Goal: Information Seeking & Learning: Find specific fact

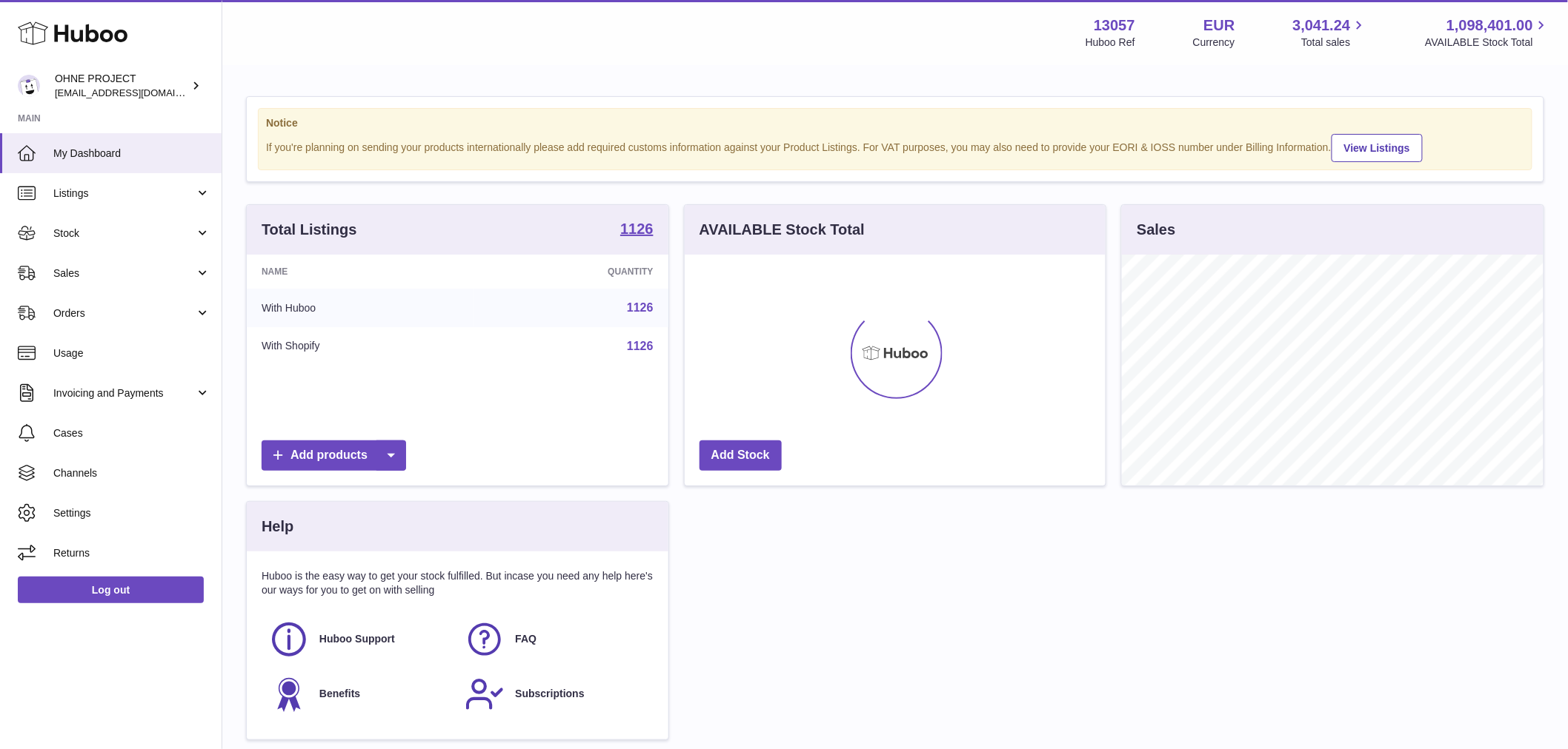
scroll to position [231, 421]
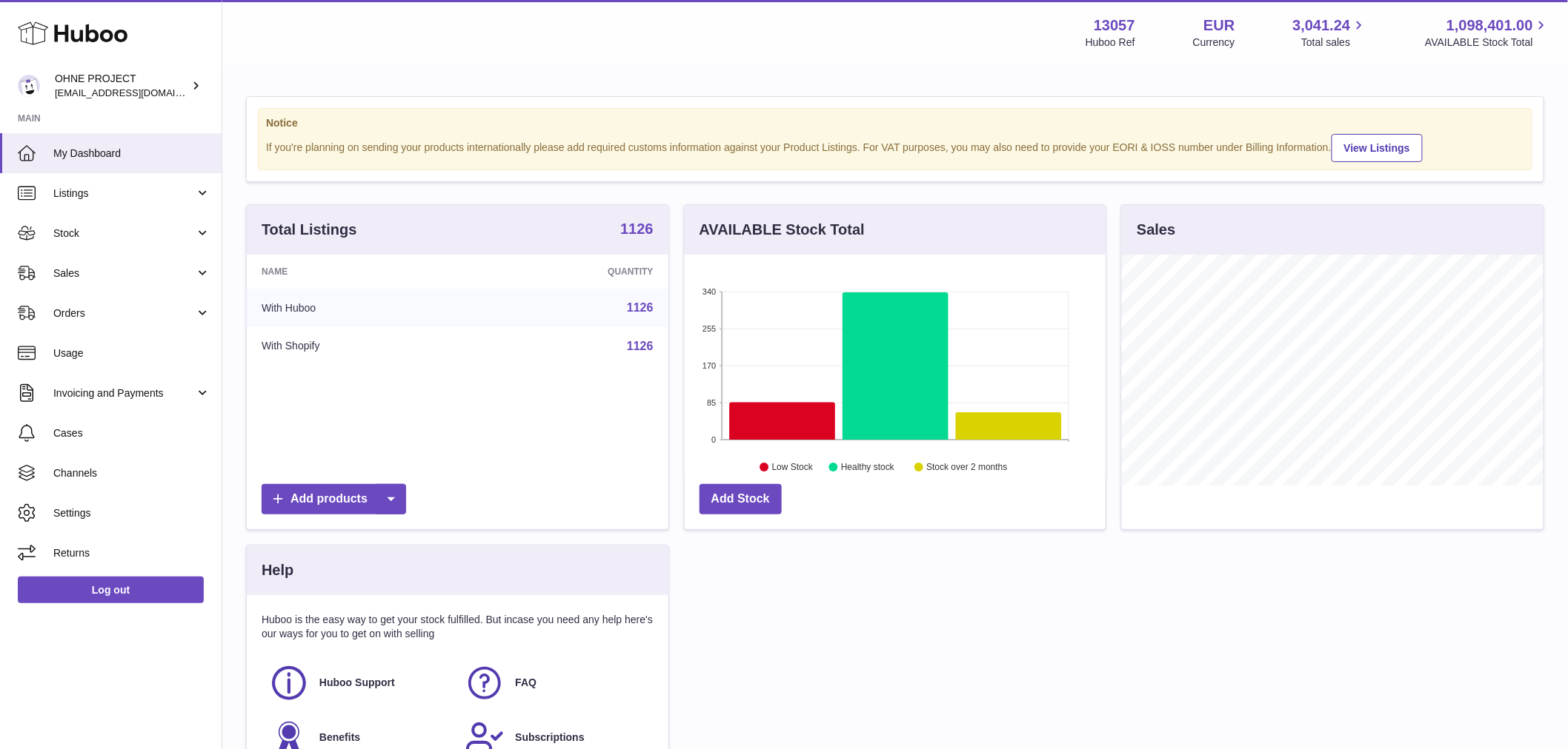
click at [629, 236] on strong "1126" at bounding box center [637, 228] width 33 height 15
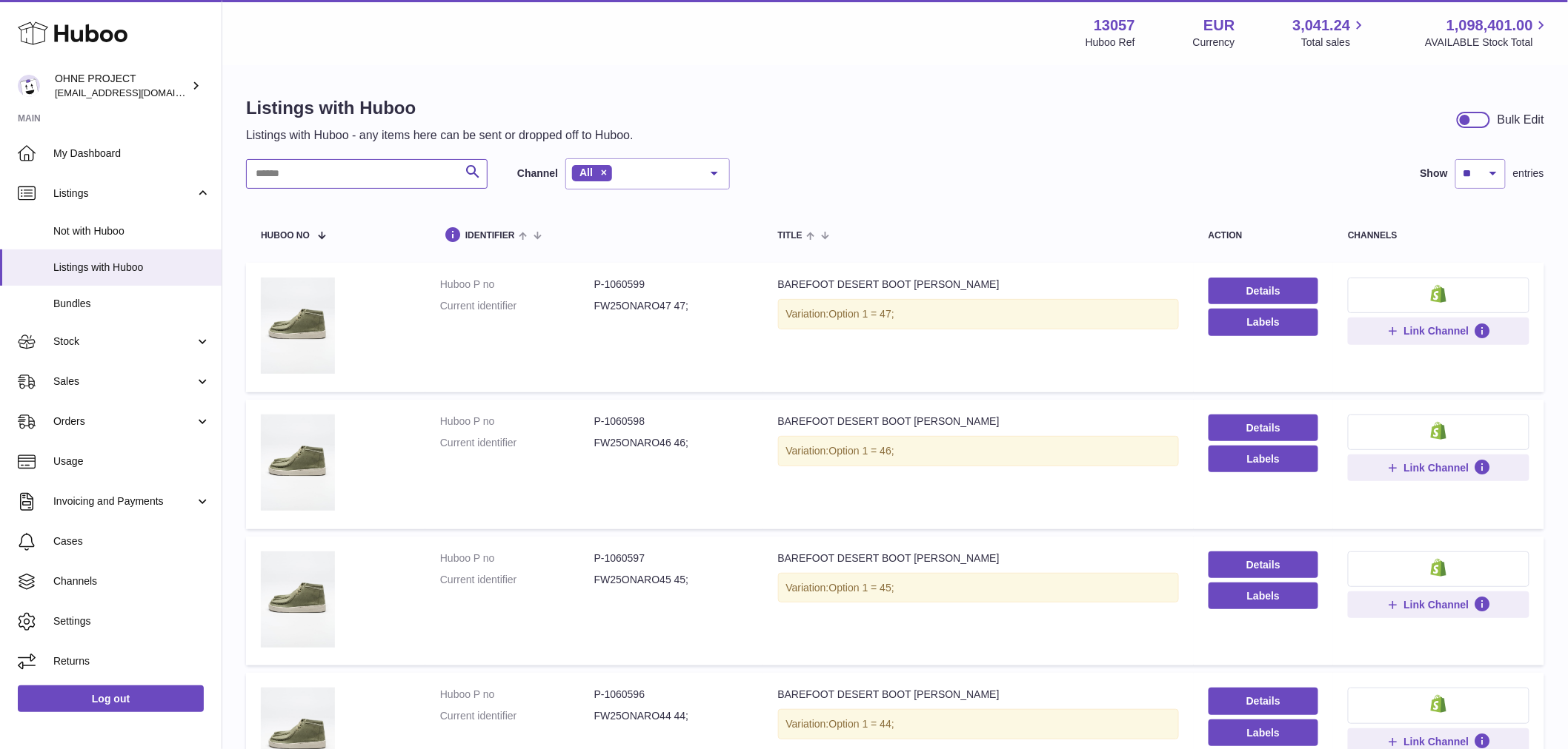
click at [374, 171] on input "text" at bounding box center [367, 174] width 242 height 29
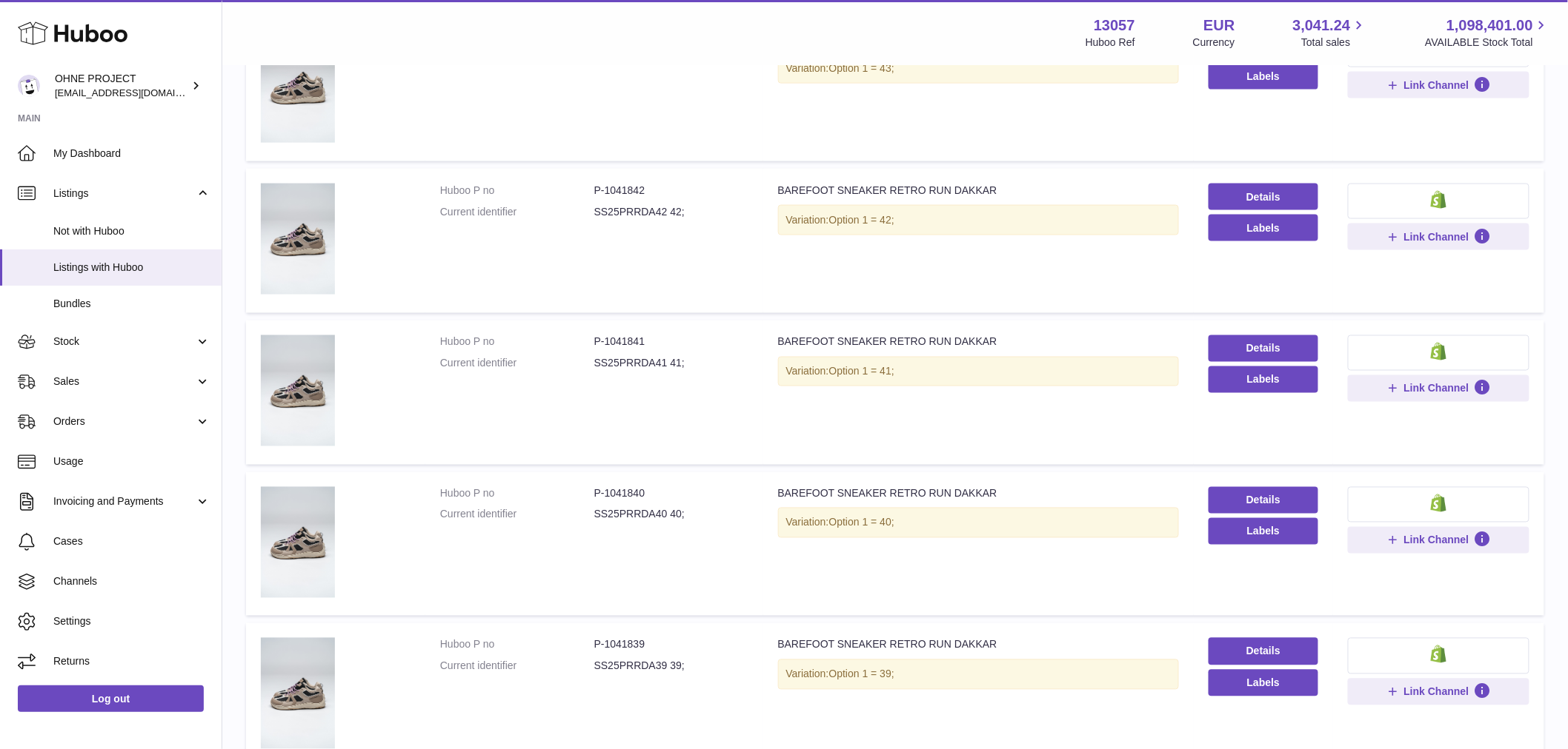
scroll to position [1017, 0]
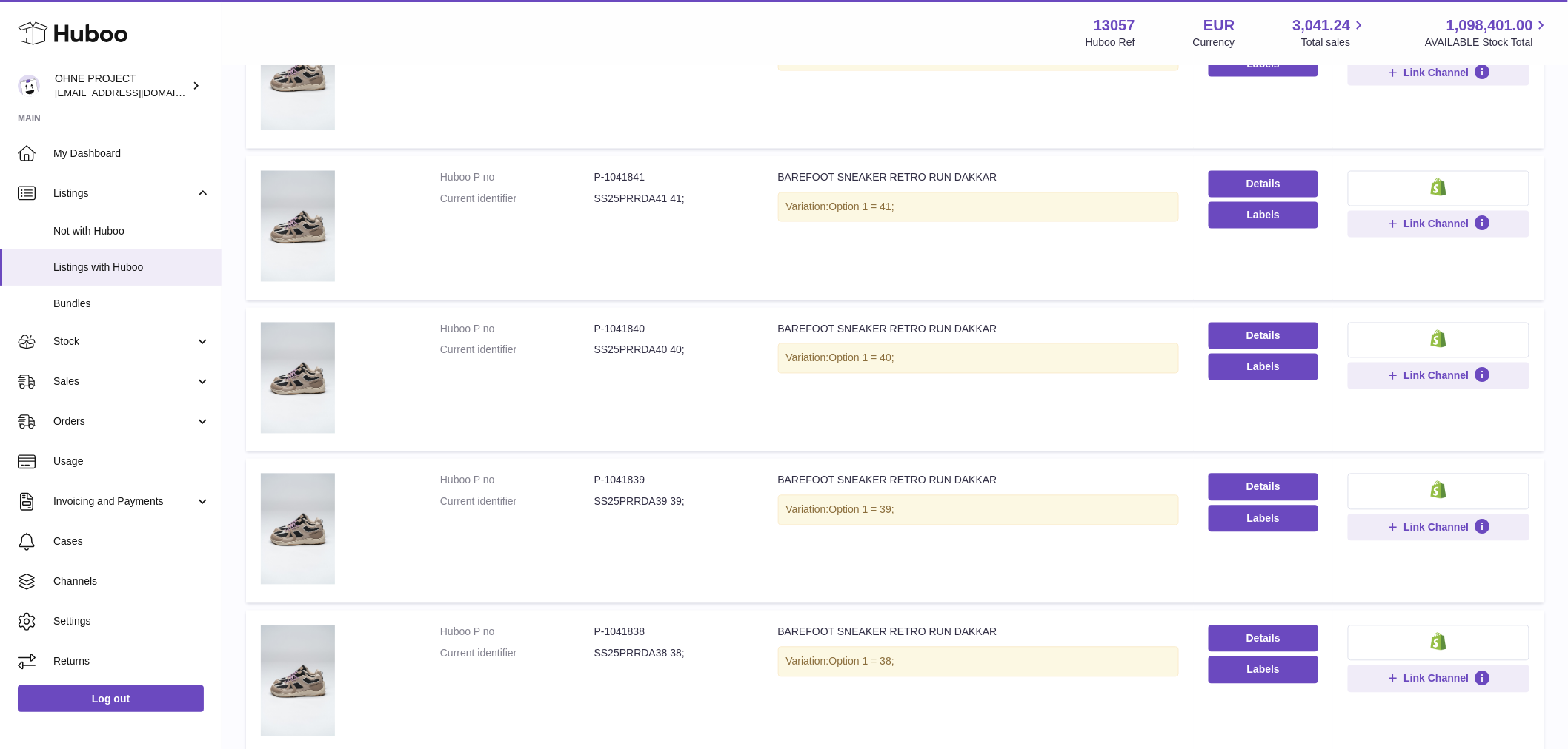
type input "******"
drag, startPoint x: 602, startPoint y: 475, endPoint x: 669, endPoint y: 469, distance: 67.3
click at [669, 469] on td "Huboo P no P-1041839 Current identifier SS25PRRDA39 39;" at bounding box center [594, 532] width 338 height 144
copy dd "1041839"
drag, startPoint x: 602, startPoint y: 177, endPoint x: 678, endPoint y: 186, distance: 76.5
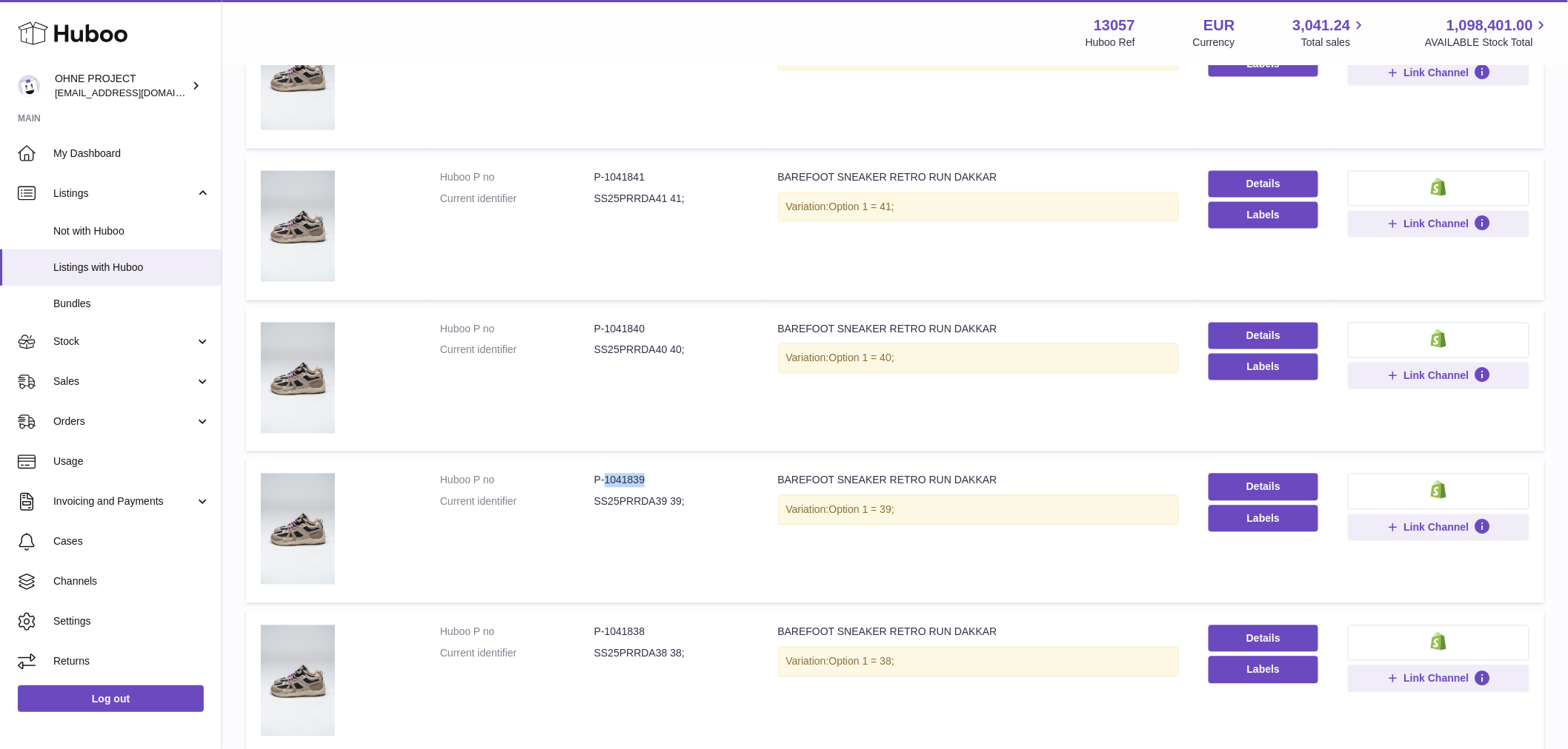
click at [677, 186] on dl "Huboo P no P-1041841 Current identifier SS25PRRDA41 41;" at bounding box center [594, 192] width 308 height 43
drag, startPoint x: 600, startPoint y: 242, endPoint x: 614, endPoint y: 229, distance: 19.1
click at [602, 242] on td "Huboo P no P-1041841 Current identifier SS25PRRDA41 41;" at bounding box center [594, 228] width 338 height 144
click at [749, 192] on td "Huboo P no P-1041841 Current identifier SS25PRRDA41 41;" at bounding box center [594, 228] width 338 height 144
drag, startPoint x: 653, startPoint y: 176, endPoint x: 637, endPoint y: 172, distance: 16.5
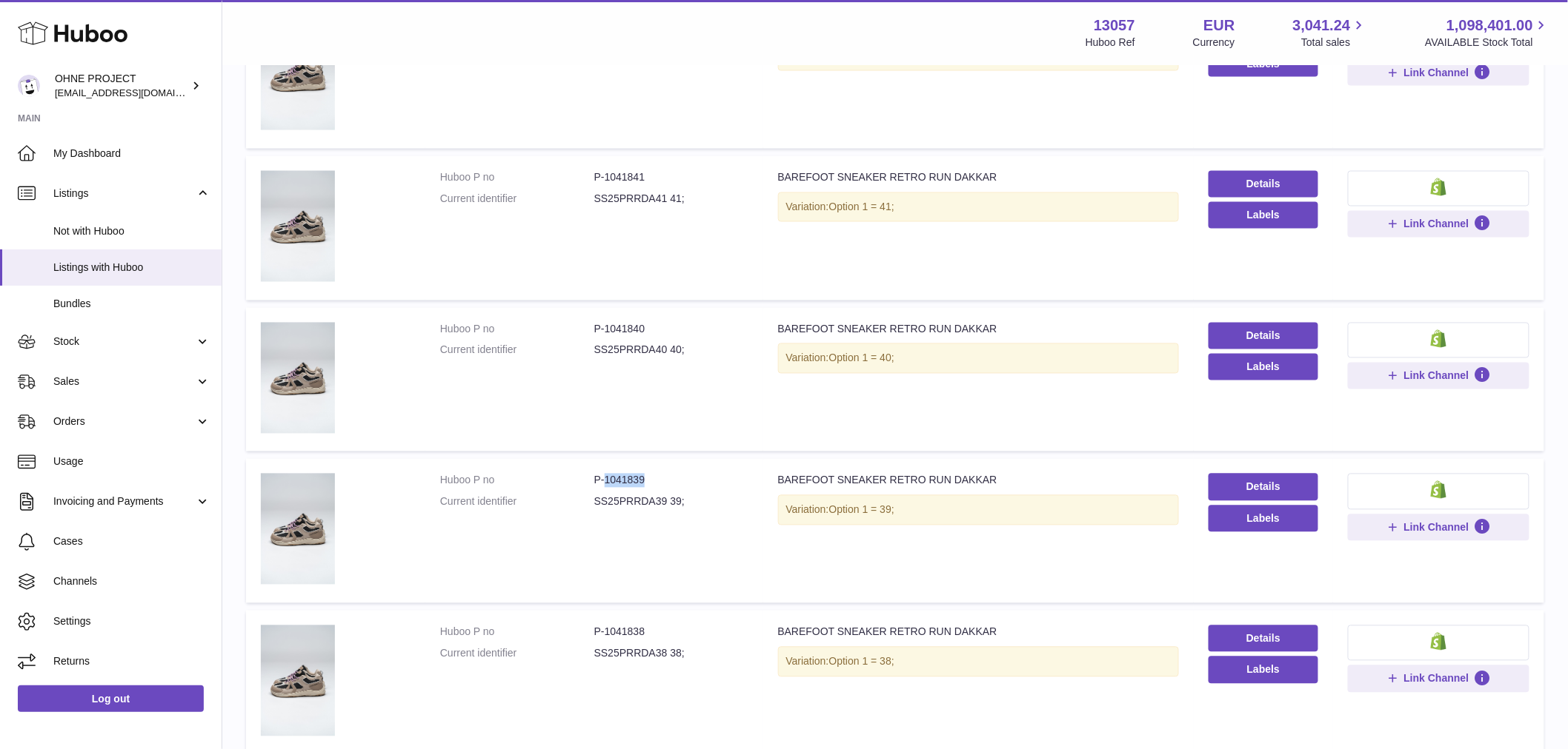
click at [654, 176] on dd "P-1041841" at bounding box center [671, 177] width 154 height 14
click at [472, 161] on td "Huboo P no P-1041841 Current identifier SS25PRRDA41 41;" at bounding box center [594, 228] width 338 height 144
drag, startPoint x: 603, startPoint y: 171, endPoint x: 647, endPoint y: 172, distance: 44.0
click at [647, 172] on dd "P-1041841" at bounding box center [671, 177] width 154 height 14
copy dd "1041841"
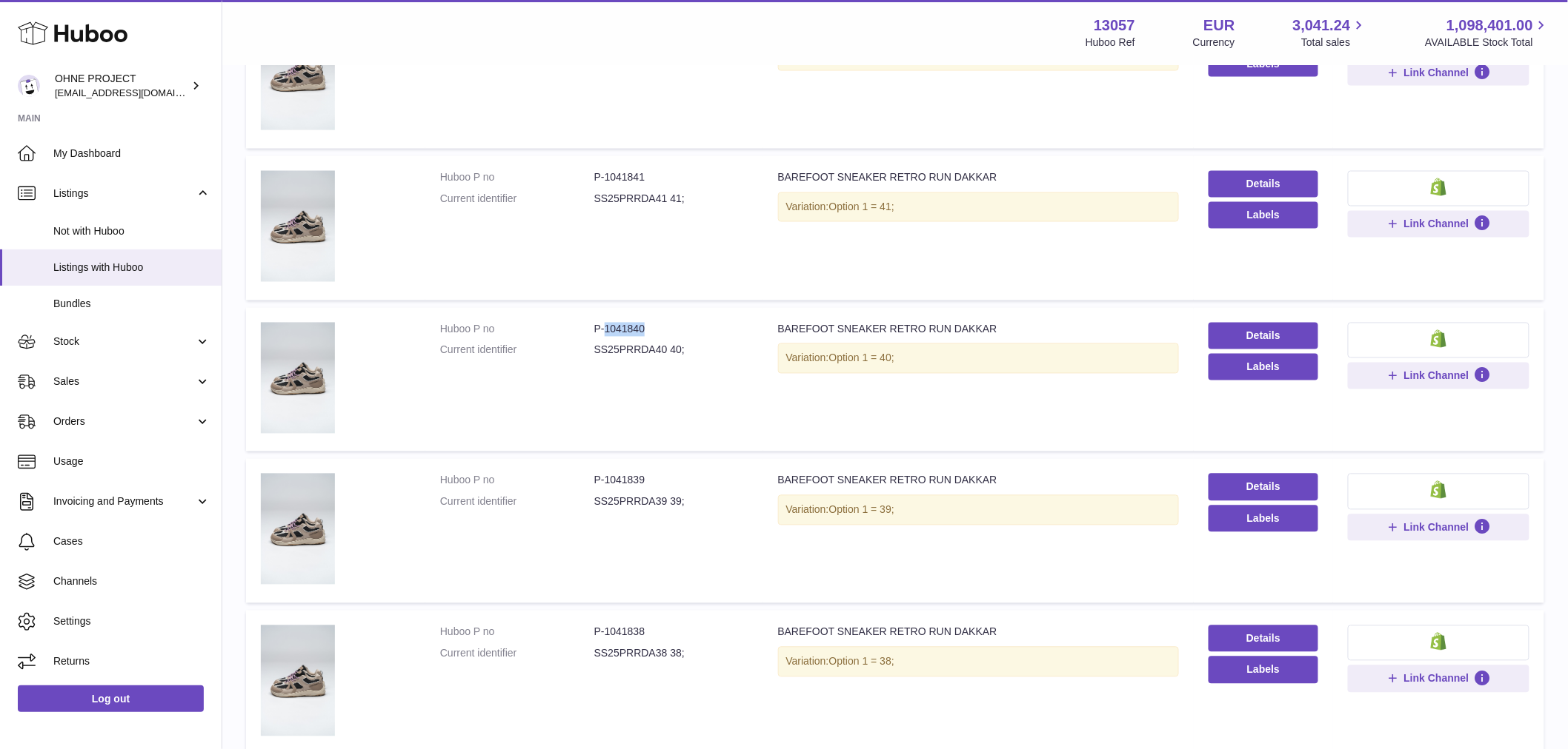
drag, startPoint x: 603, startPoint y: 324, endPoint x: 652, endPoint y: 314, distance: 50.0
click at [652, 314] on td "Huboo P no P-1041840 Current identifier SS25PRRDA40 40;" at bounding box center [594, 380] width 338 height 144
copy dd "1041840"
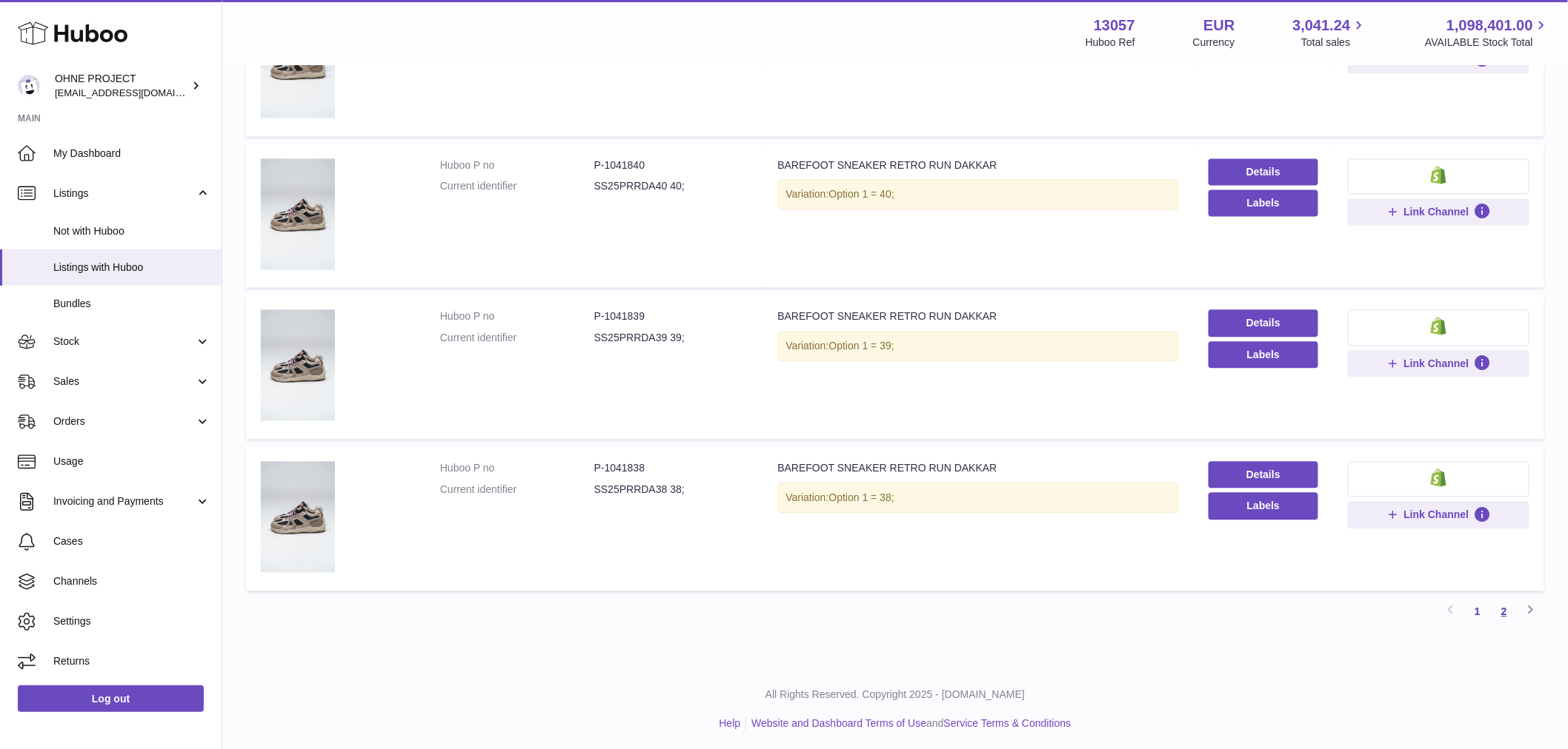
click at [1511, 602] on link "2" at bounding box center [1504, 611] width 26 height 26
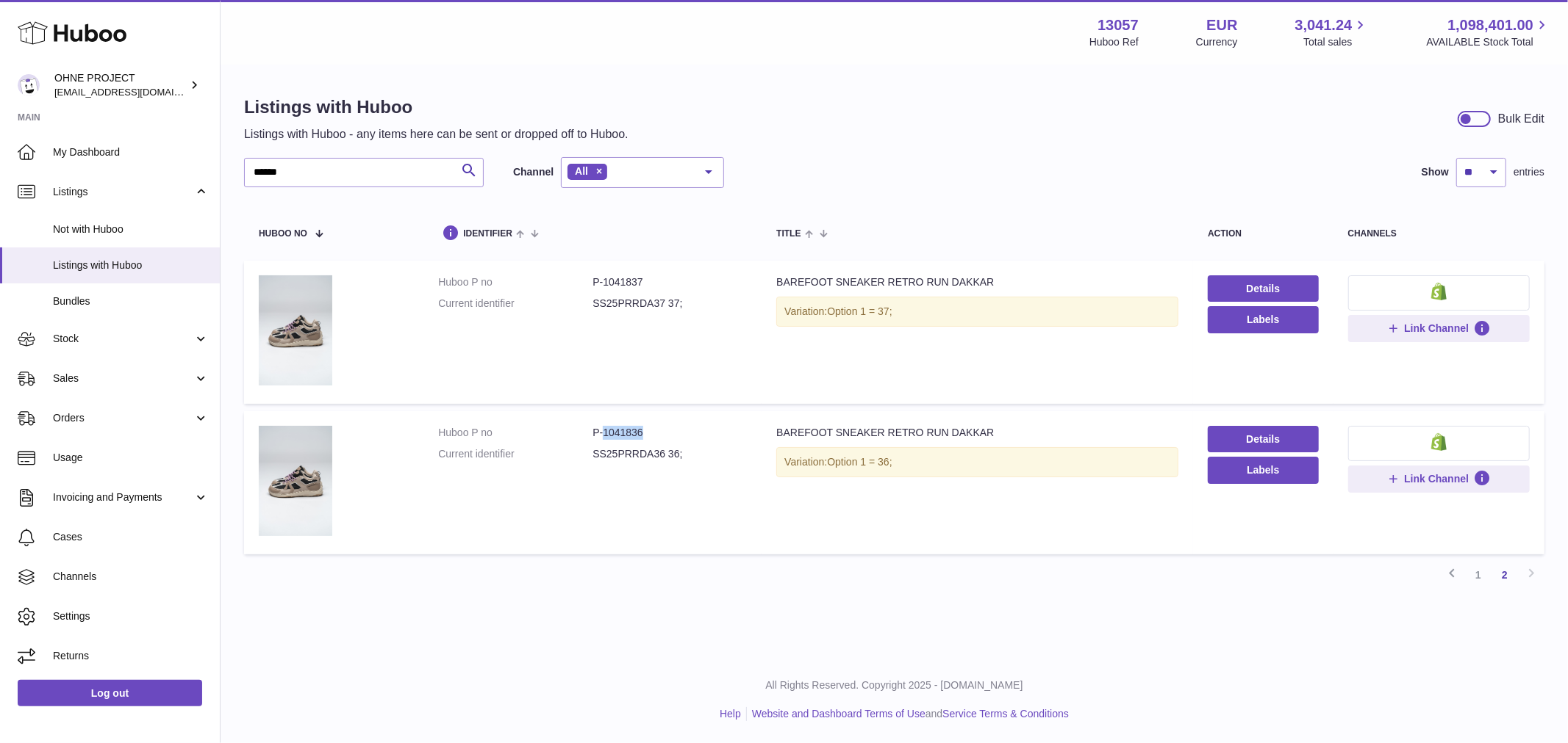
drag, startPoint x: 600, startPoint y: 431, endPoint x: 685, endPoint y: 423, distance: 85.4
click at [683, 426] on dd "P-1041836" at bounding box center [669, 432] width 154 height 14
copy dd "1041836"
click at [1483, 573] on link "1" at bounding box center [1477, 575] width 26 height 26
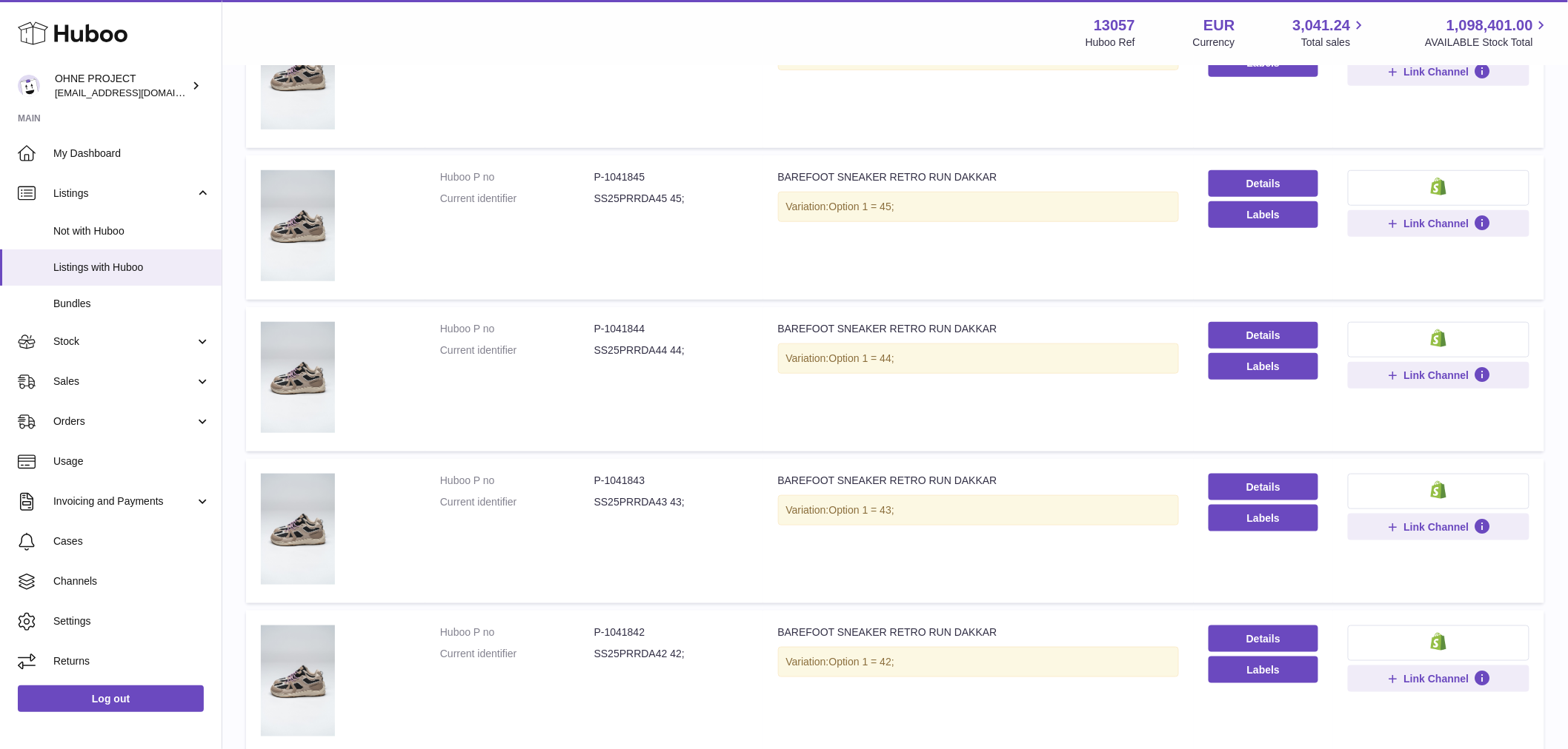
scroll to position [575, 0]
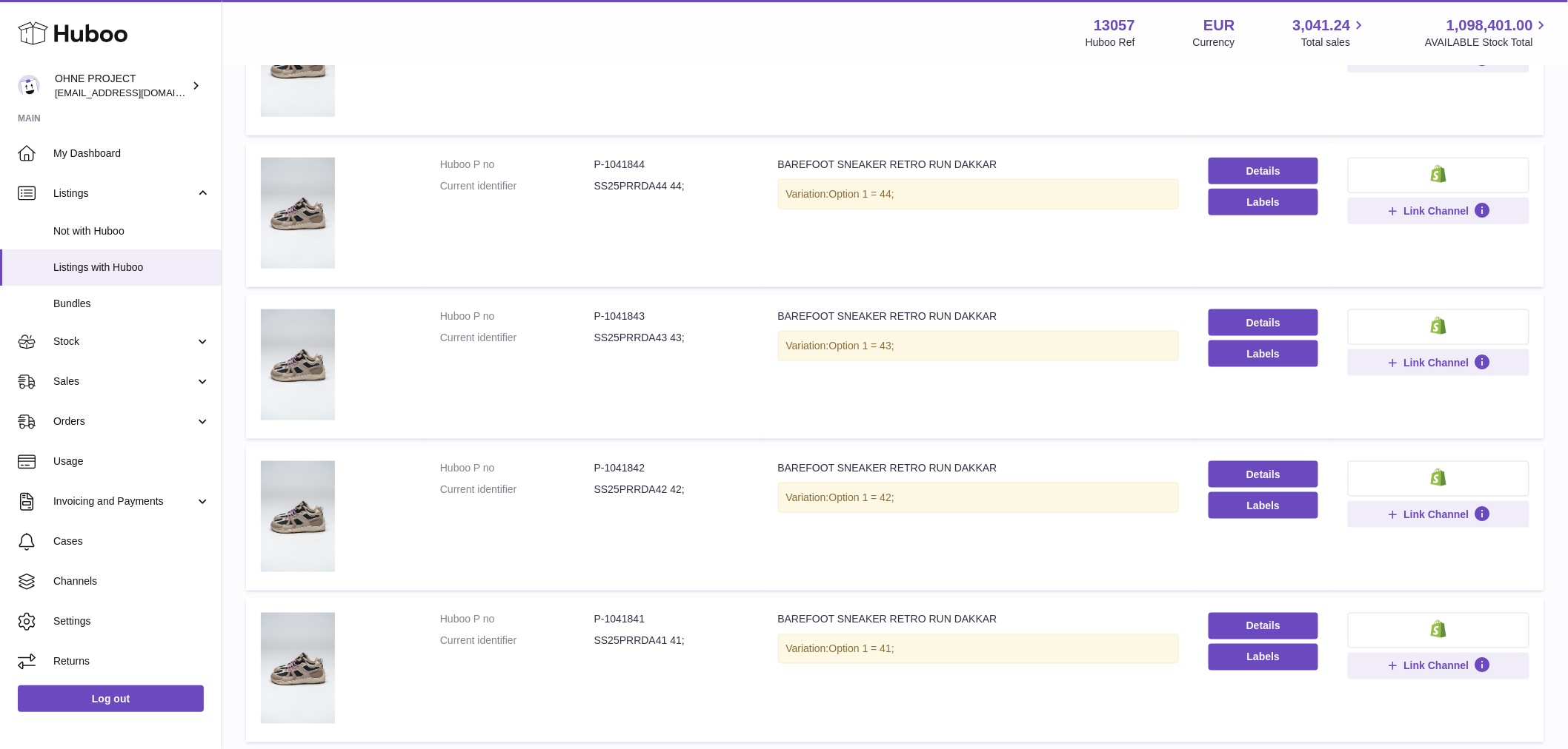
click at [602, 309] on dd "P-1041843" at bounding box center [671, 316] width 154 height 14
drag, startPoint x: 602, startPoint y: 309, endPoint x: 669, endPoint y: 308, distance: 67.0
click at [669, 309] on dd "P-1041843" at bounding box center [671, 316] width 154 height 14
copy dd "1041843"
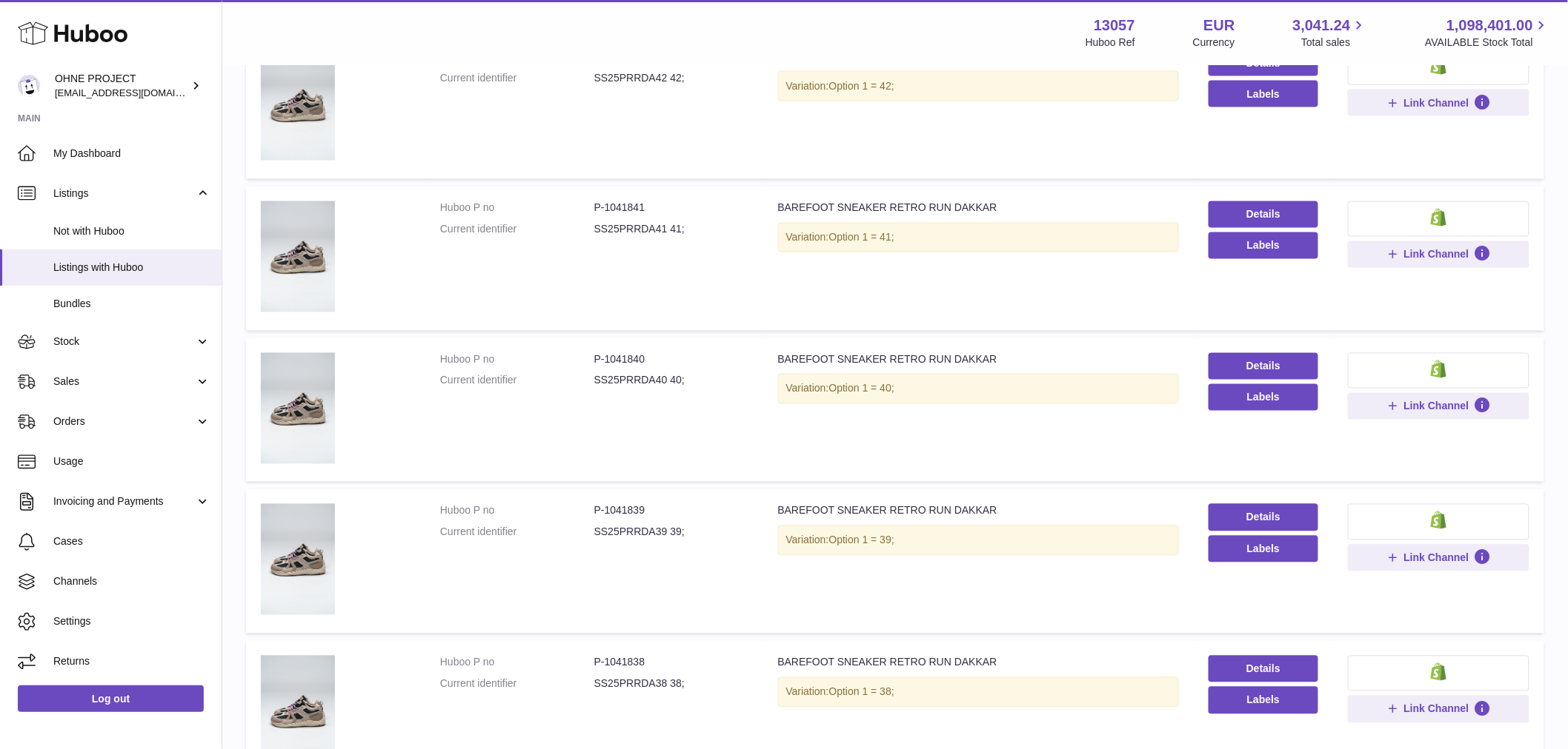
scroll to position [1152, 0]
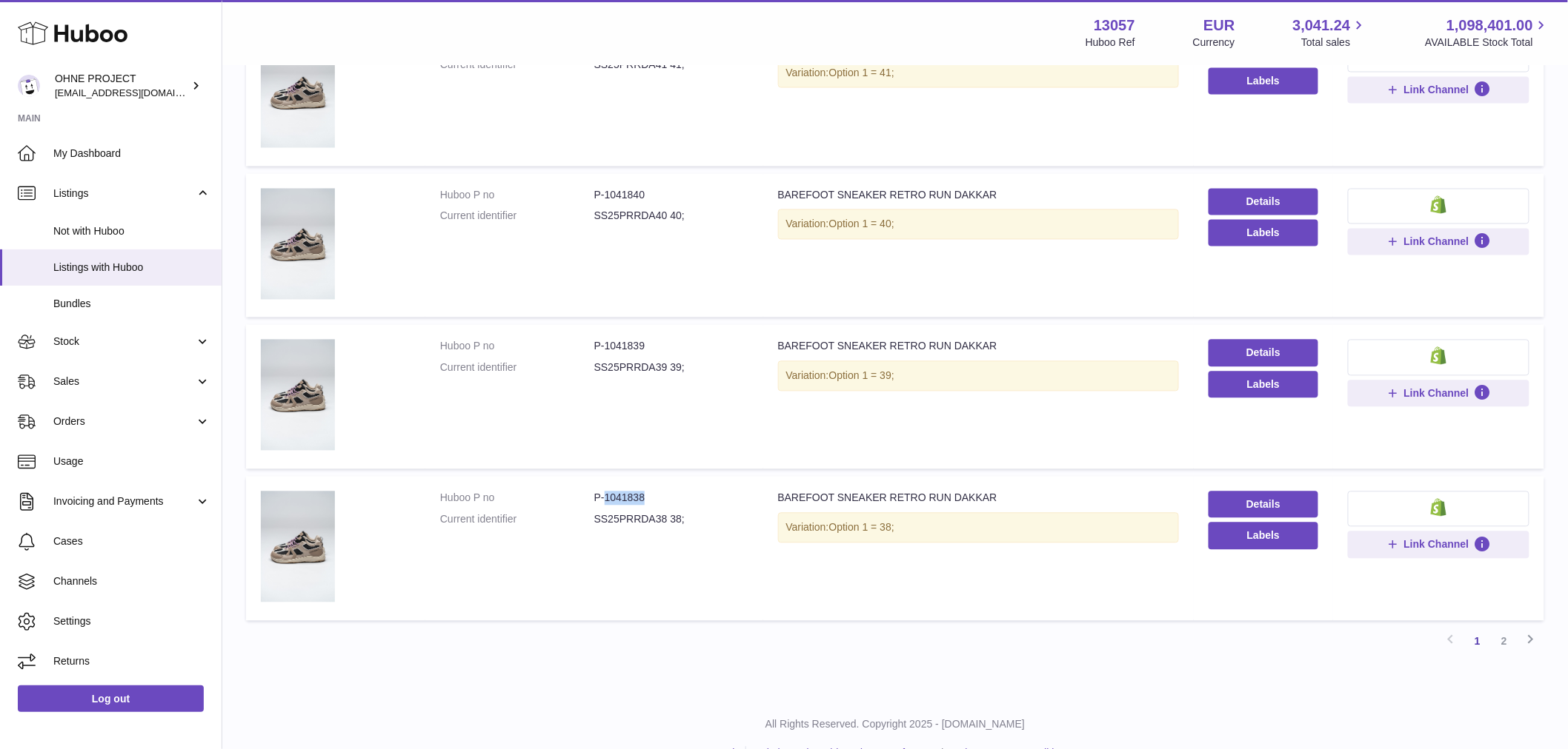
drag, startPoint x: 602, startPoint y: 491, endPoint x: 674, endPoint y: 485, distance: 72.2
click at [674, 485] on td "Huboo P no P-1041838 Current identifier SS25PRRDA38 38;" at bounding box center [594, 549] width 338 height 144
copy dd "1041838"
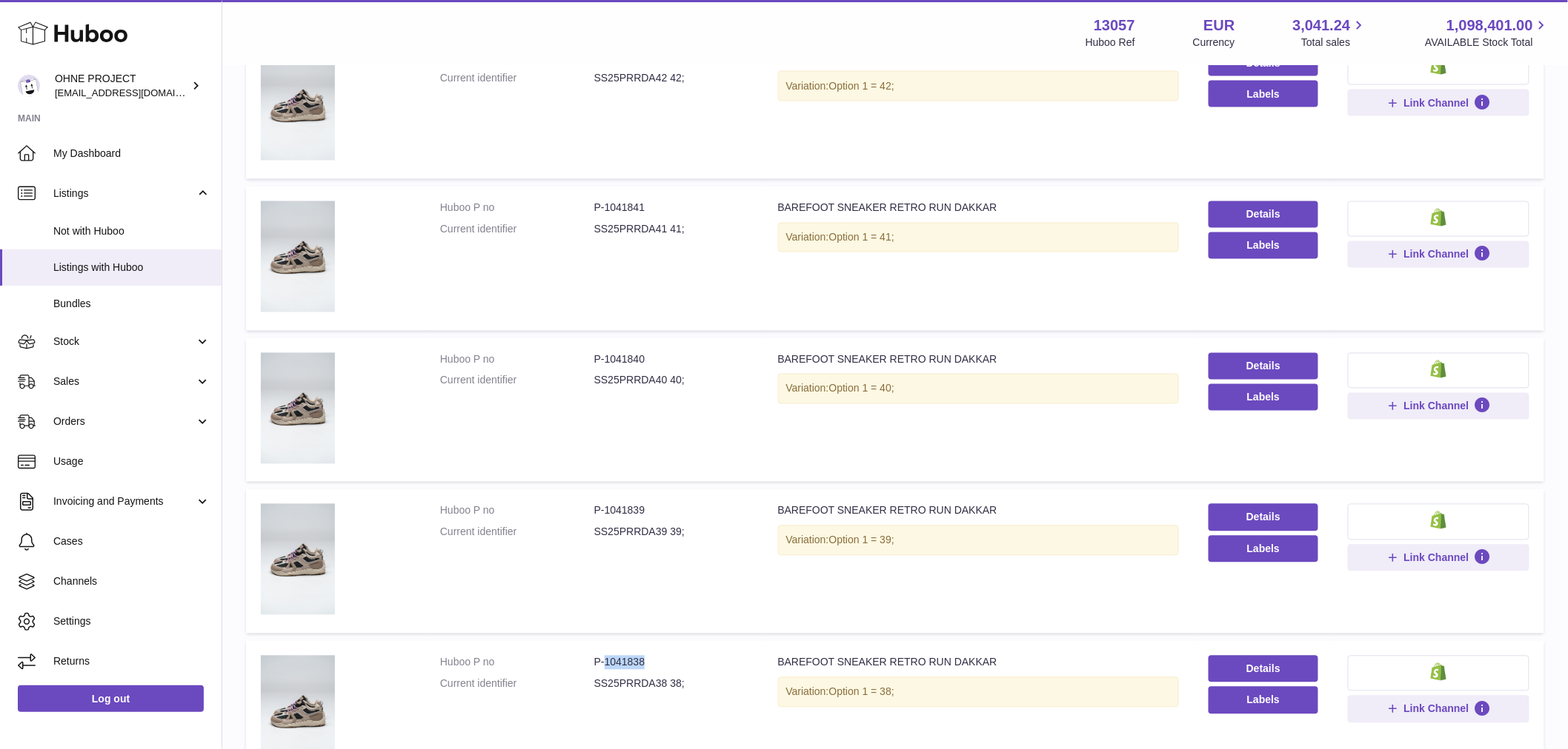
scroll to position [823, 0]
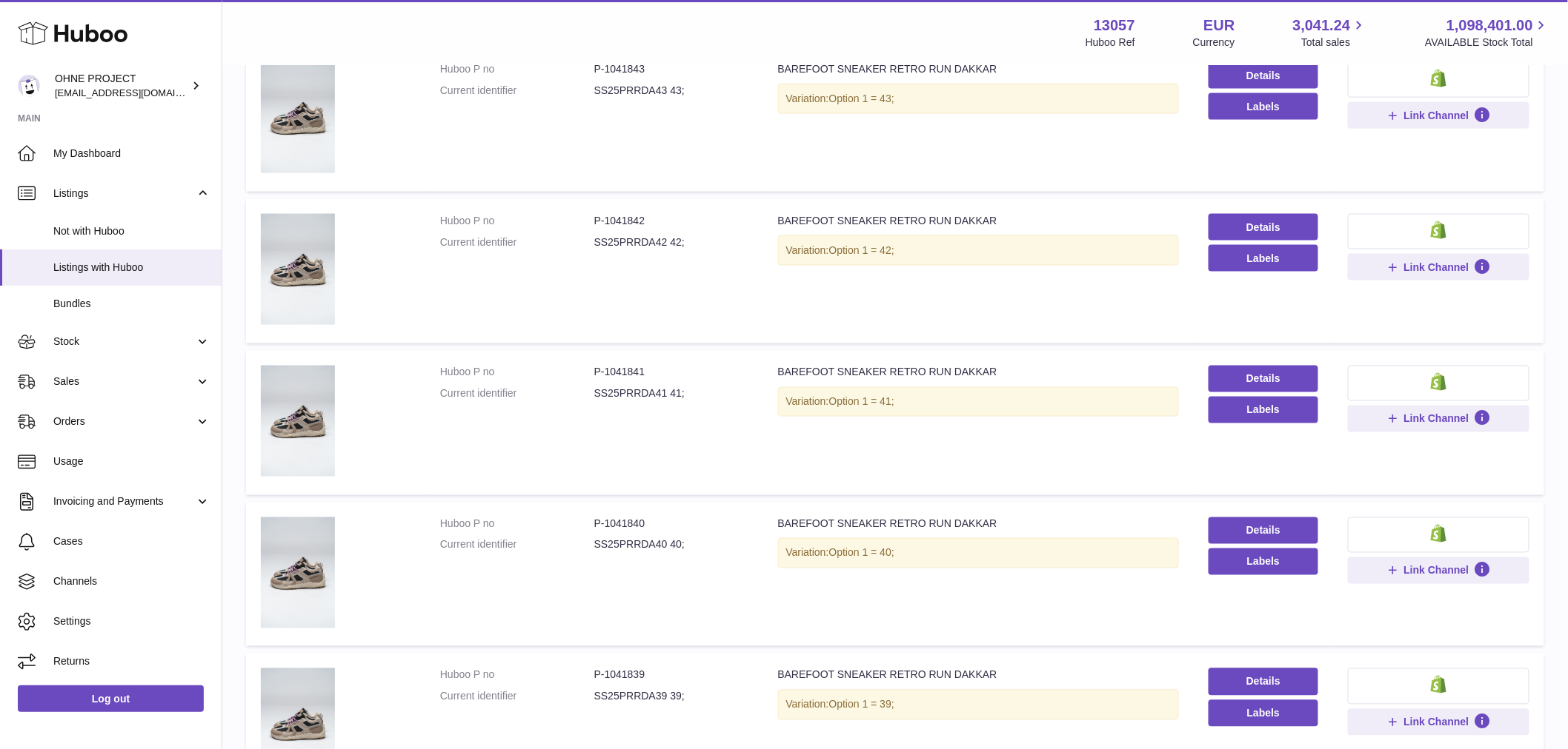
click at [605, 66] on dd "P-1041843" at bounding box center [671, 69] width 154 height 14
drag, startPoint x: 603, startPoint y: 66, endPoint x: 652, endPoint y: 64, distance: 49.0
click at [652, 64] on dd "P-1041843" at bounding box center [671, 69] width 154 height 14
copy dd "1041843"
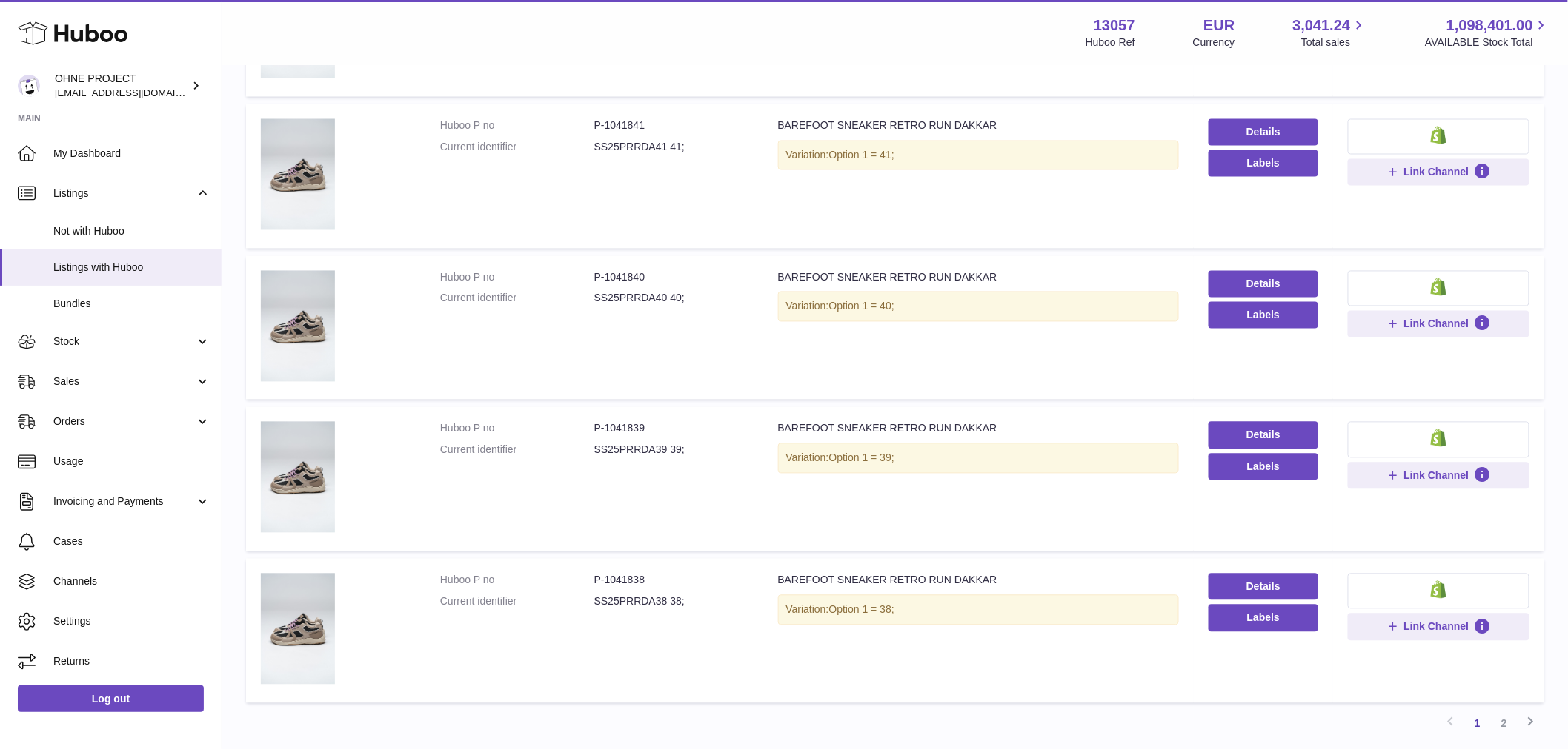
click at [601, 573] on dd "P-1041838" at bounding box center [671, 580] width 154 height 14
drag, startPoint x: 603, startPoint y: 573, endPoint x: 663, endPoint y: 568, distance: 60.2
click at [663, 568] on td "Huboo P no P-1041838 Current identifier SS25PRRDA38 38;" at bounding box center [594, 631] width 338 height 144
copy dd "1041838"
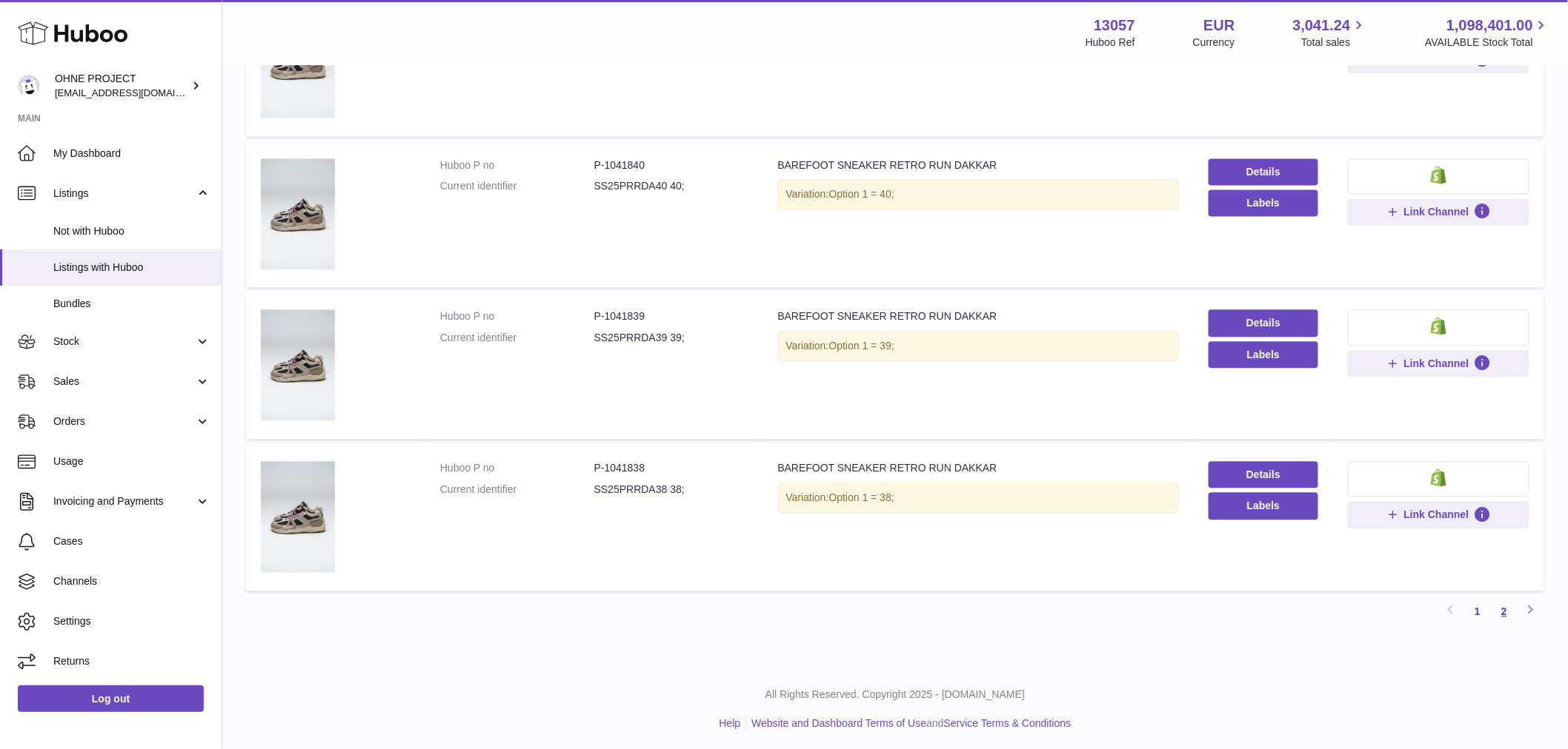
click at [1508, 608] on link "2" at bounding box center [1504, 611] width 26 height 26
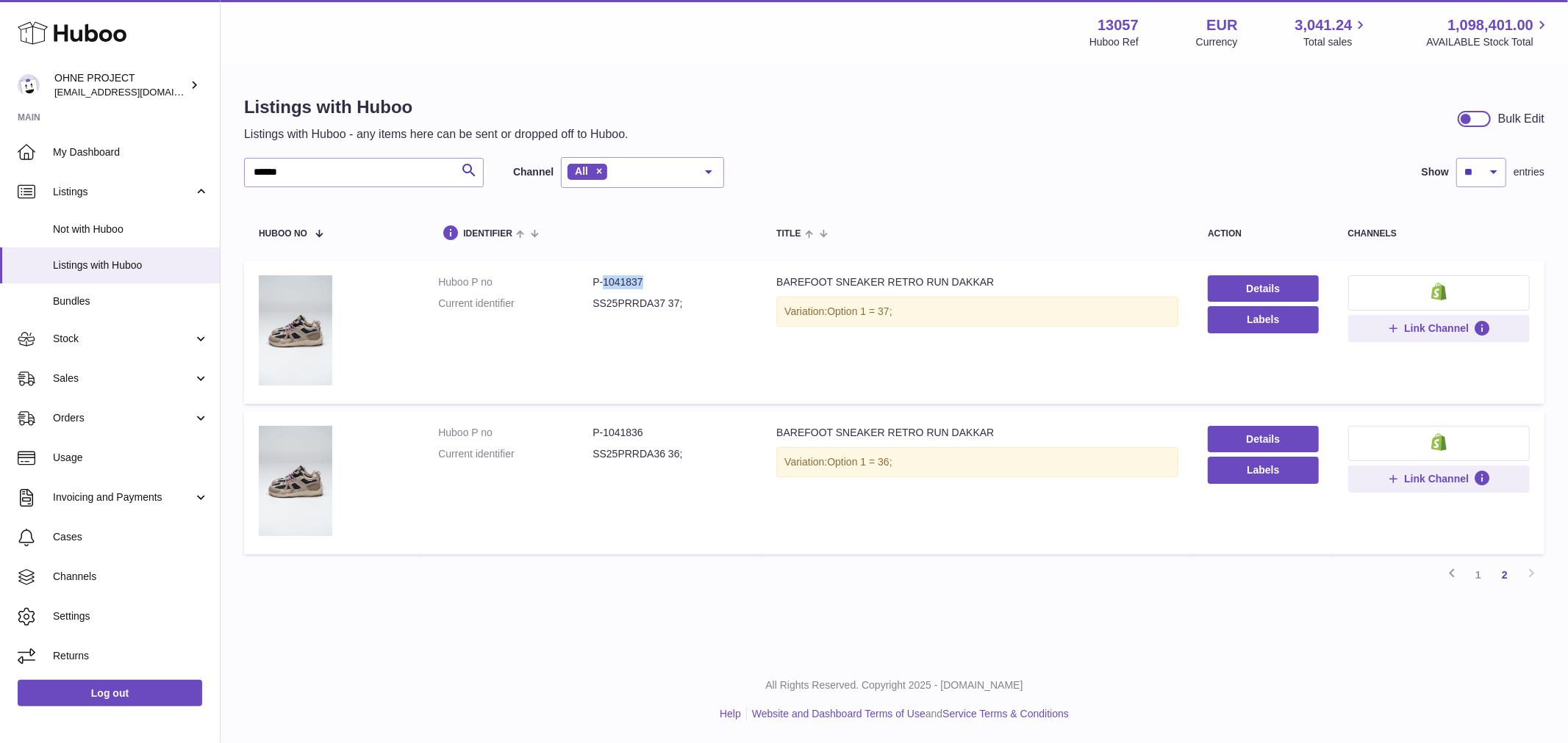
drag, startPoint x: 603, startPoint y: 281, endPoint x: 679, endPoint y: 276, distance: 76.2
click at [679, 276] on dd "P-1041837" at bounding box center [669, 282] width 154 height 14
copy dd "1041837"
click at [1478, 574] on link "1" at bounding box center [1477, 575] width 26 height 26
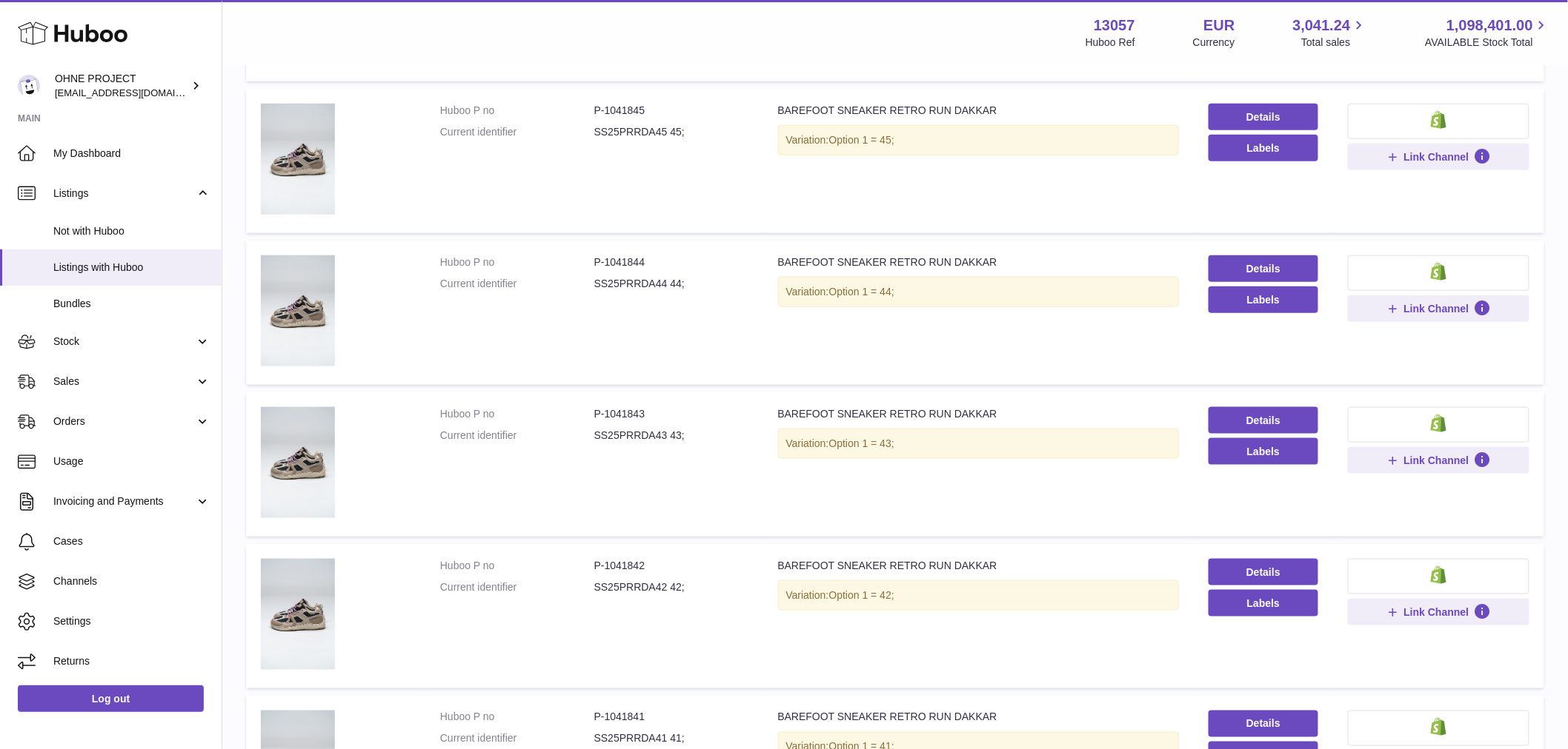
scroll to position [725, 0]
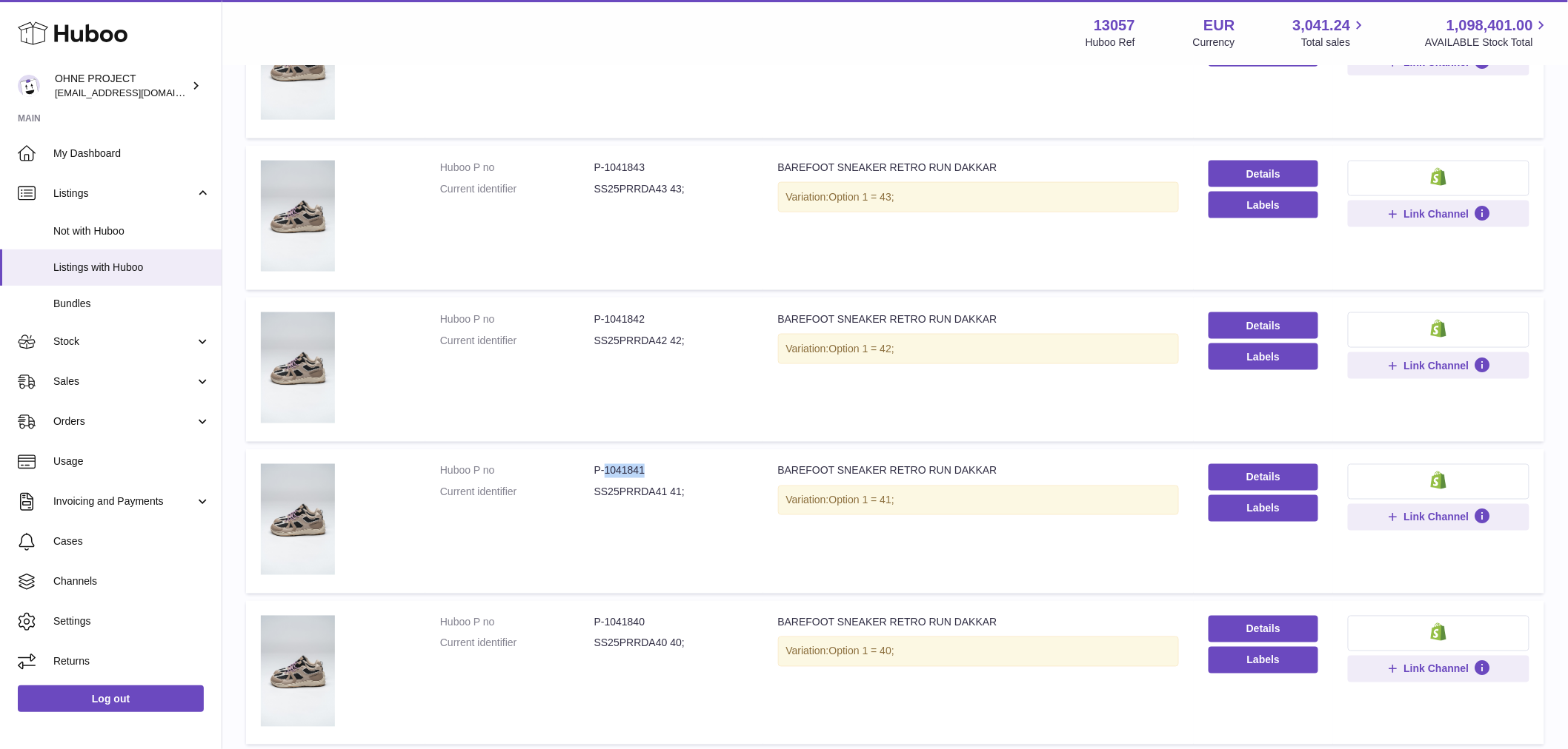
drag, startPoint x: 604, startPoint y: 469, endPoint x: 650, endPoint y: 470, distance: 46.0
click at [650, 470] on dd "P-1041841" at bounding box center [671, 471] width 154 height 14
copy dd "1041841"
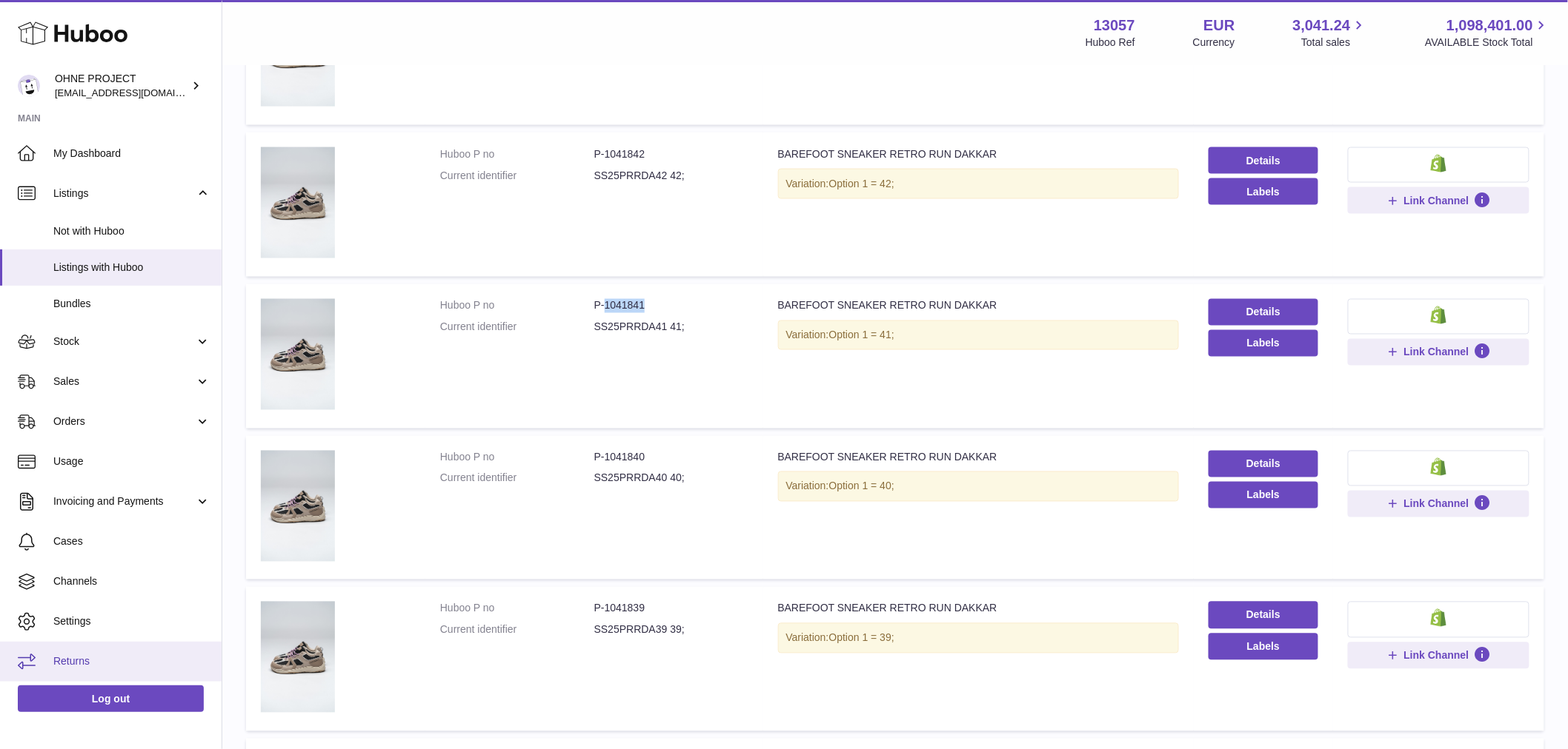
scroll to position [971, 0]
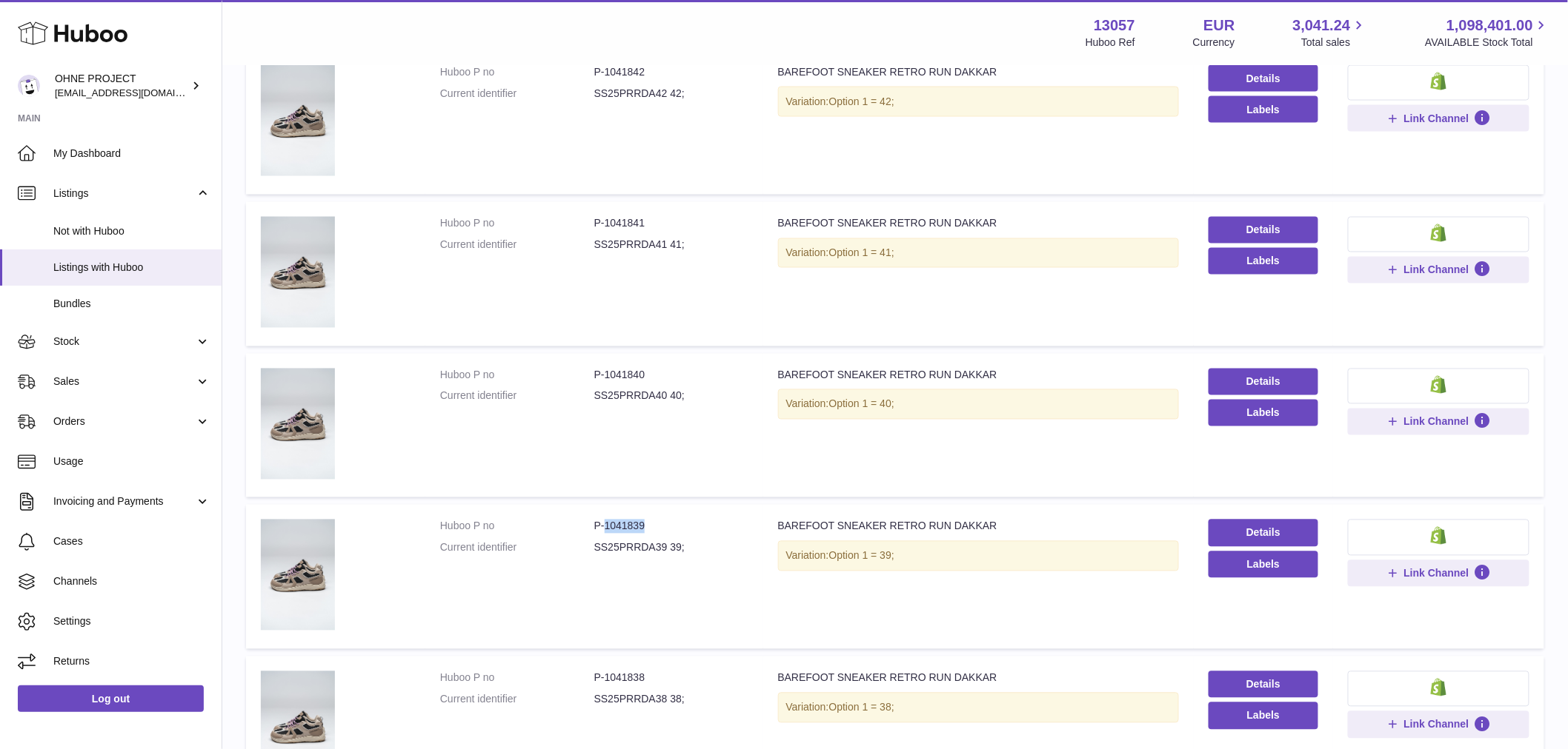
drag, startPoint x: 603, startPoint y: 520, endPoint x: 666, endPoint y: 520, distance: 63.0
click at [666, 520] on dd "P-1041839" at bounding box center [671, 527] width 154 height 14
drag, startPoint x: 603, startPoint y: 368, endPoint x: 685, endPoint y: 365, distance: 82.1
click at [685, 365] on td "Huboo P no P-1041840 Current identifier SS25PRRDA40 40;" at bounding box center [594, 426] width 338 height 144
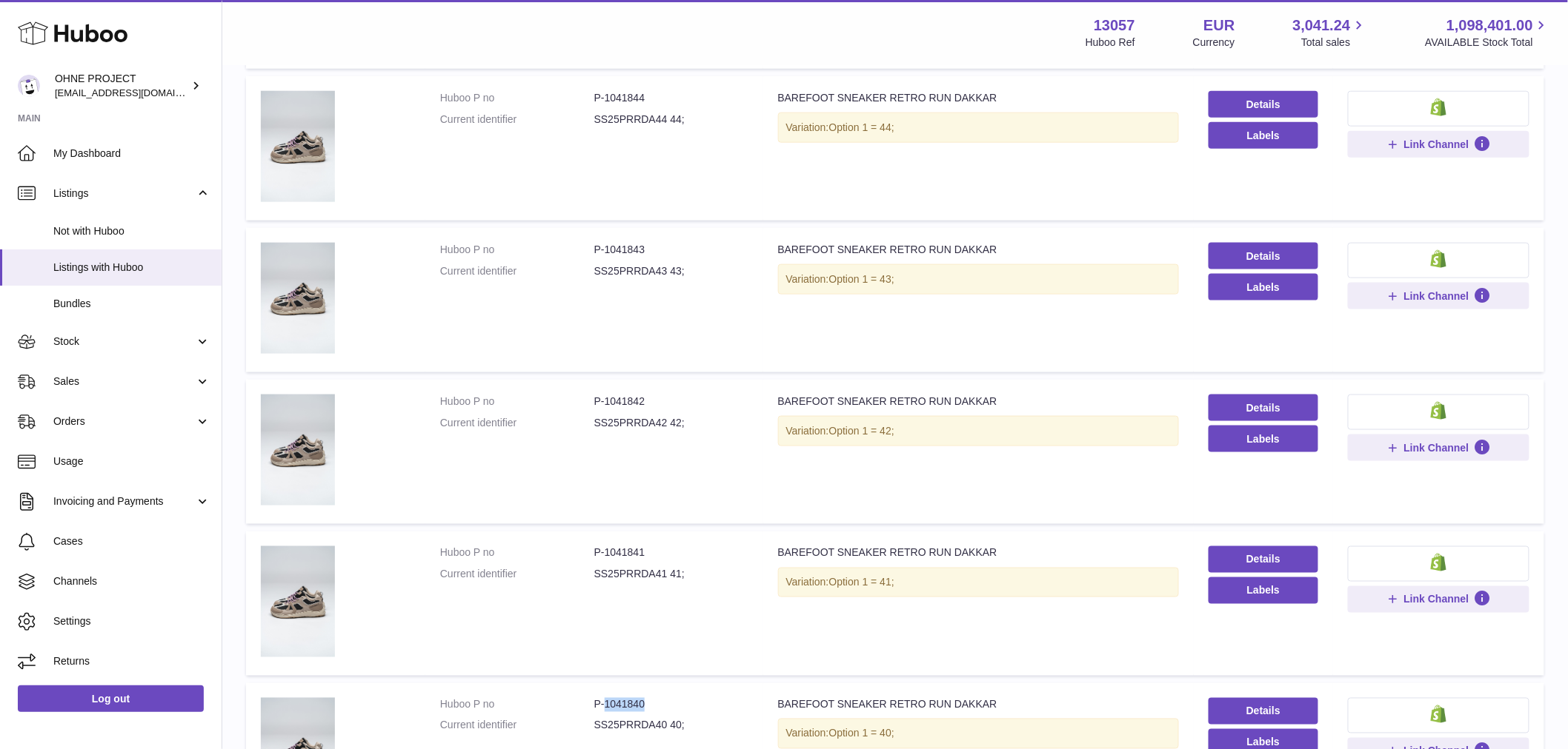
scroll to position [560, 0]
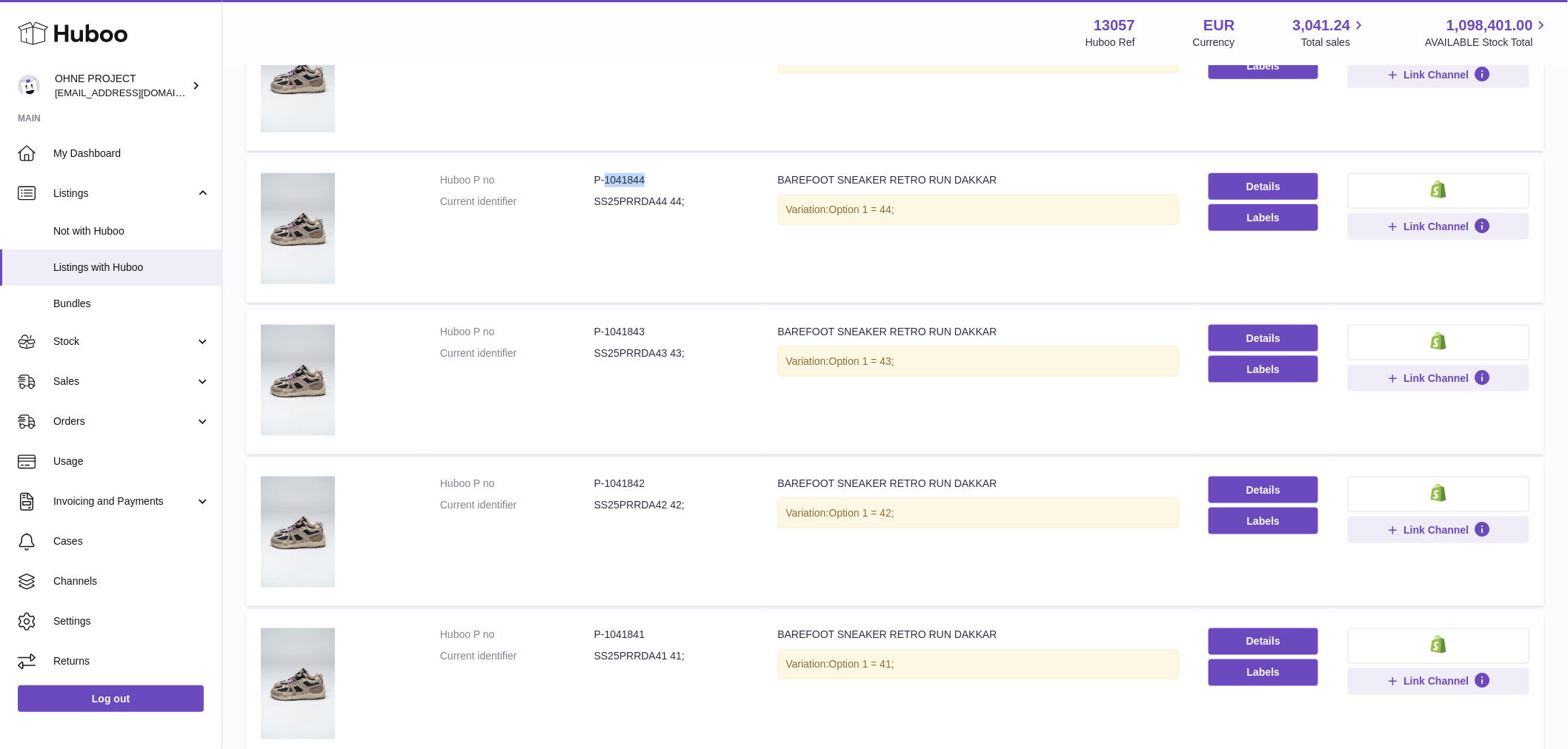
drag, startPoint x: 602, startPoint y: 175, endPoint x: 703, endPoint y: 174, distance: 101.0
click at [703, 174] on dd "P-1041844" at bounding box center [671, 180] width 154 height 14
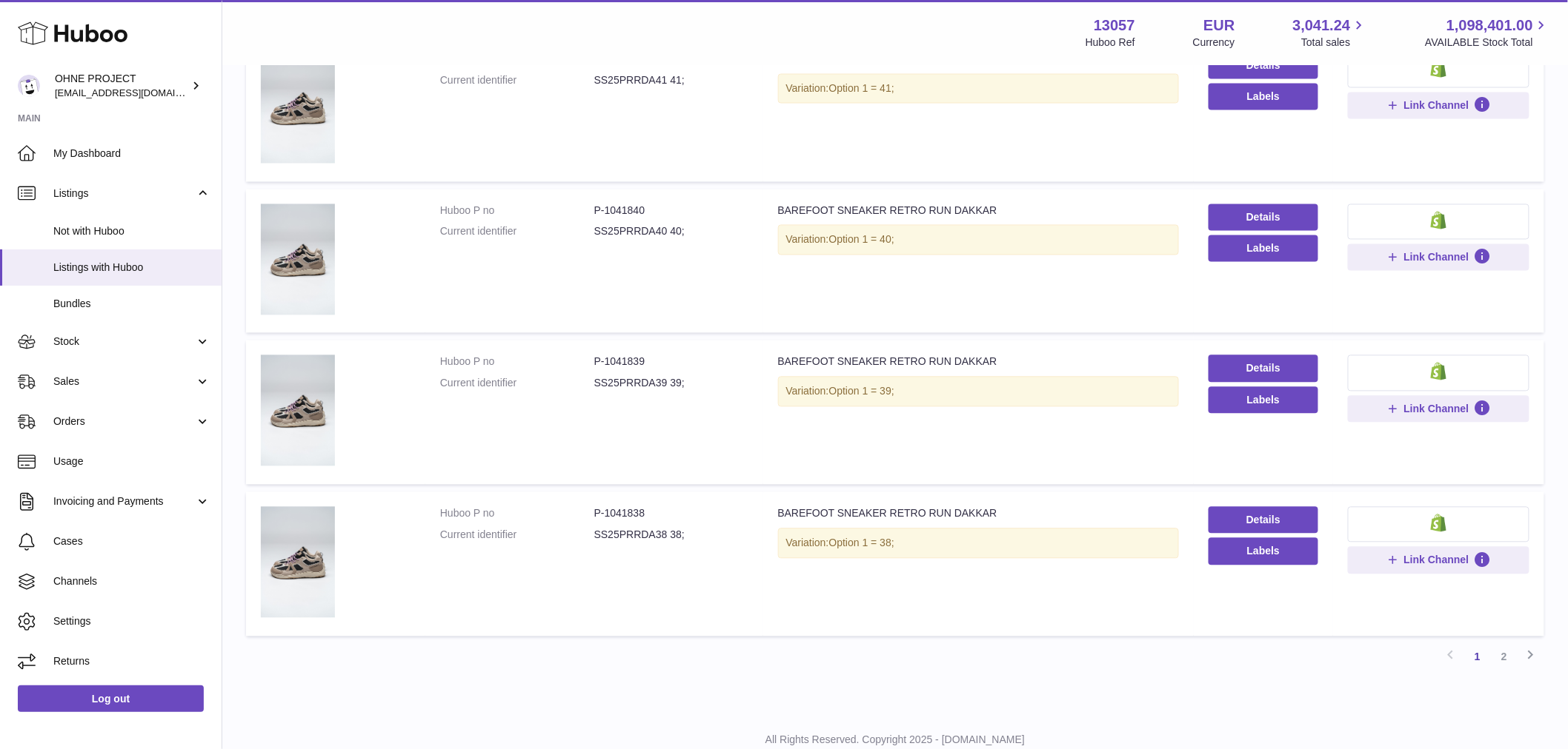
scroll to position [1182, 0]
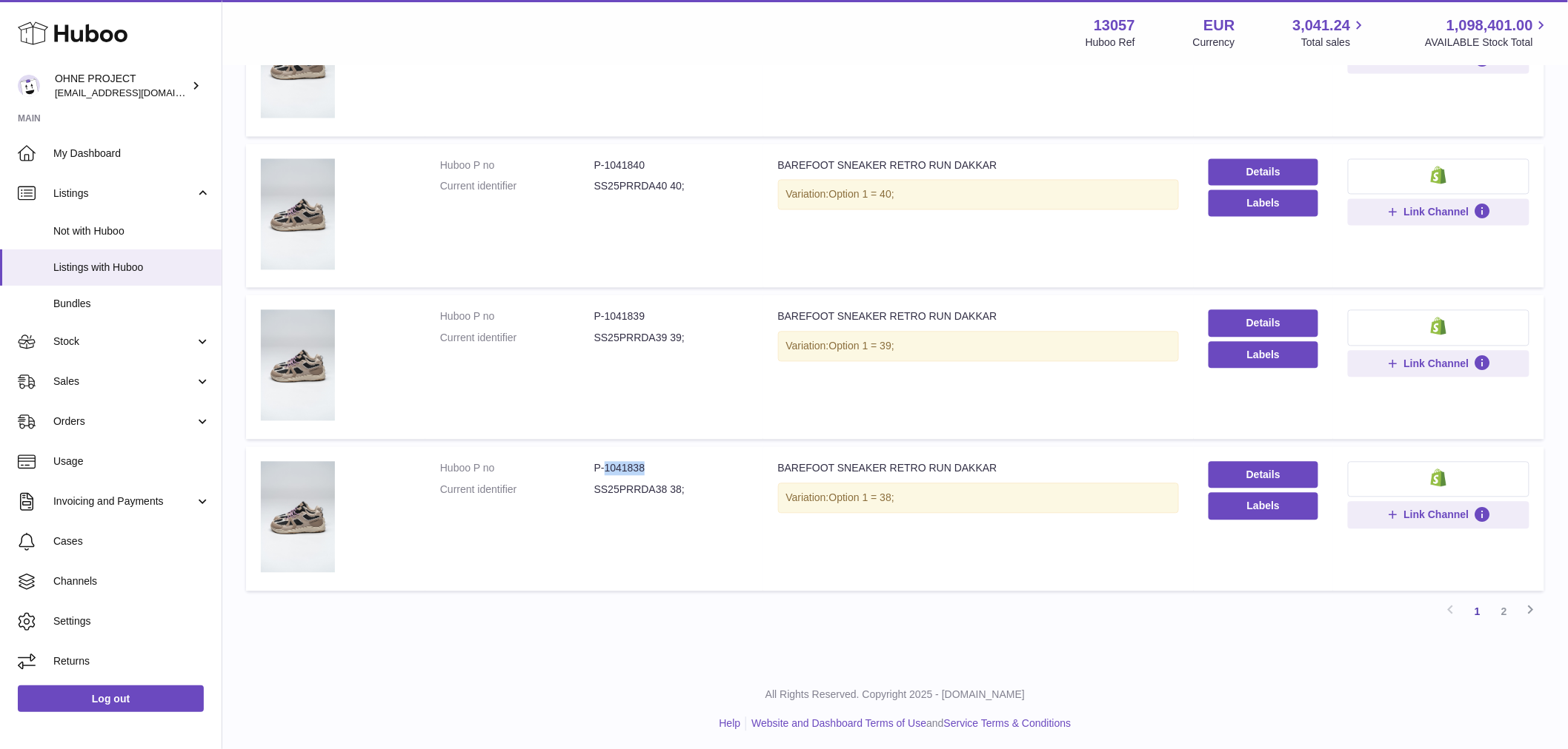
drag, startPoint x: 603, startPoint y: 468, endPoint x: 656, endPoint y: 463, distance: 53.2
click at [656, 463] on dd "P-1041838" at bounding box center [671, 468] width 154 height 14
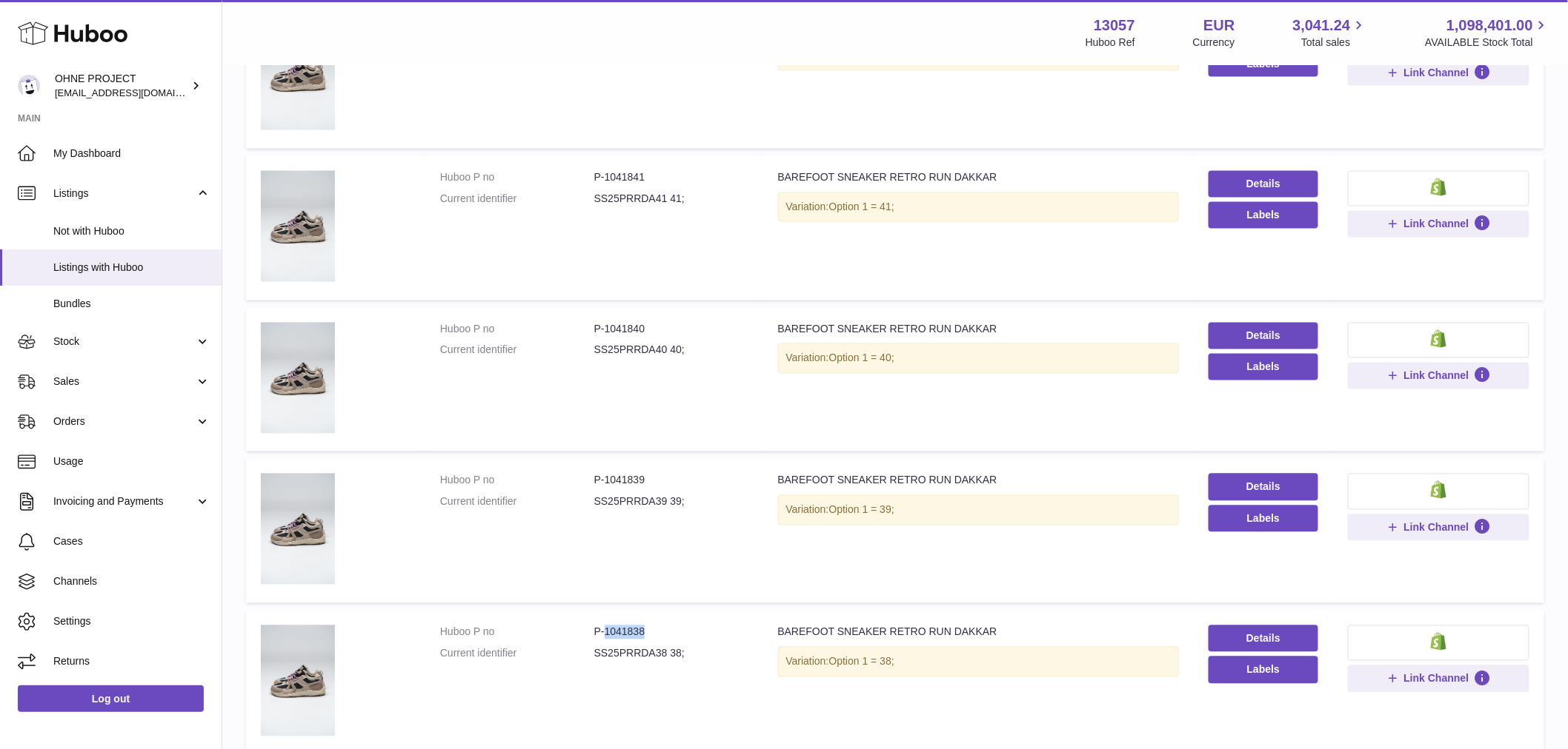
scroll to position [853, 0]
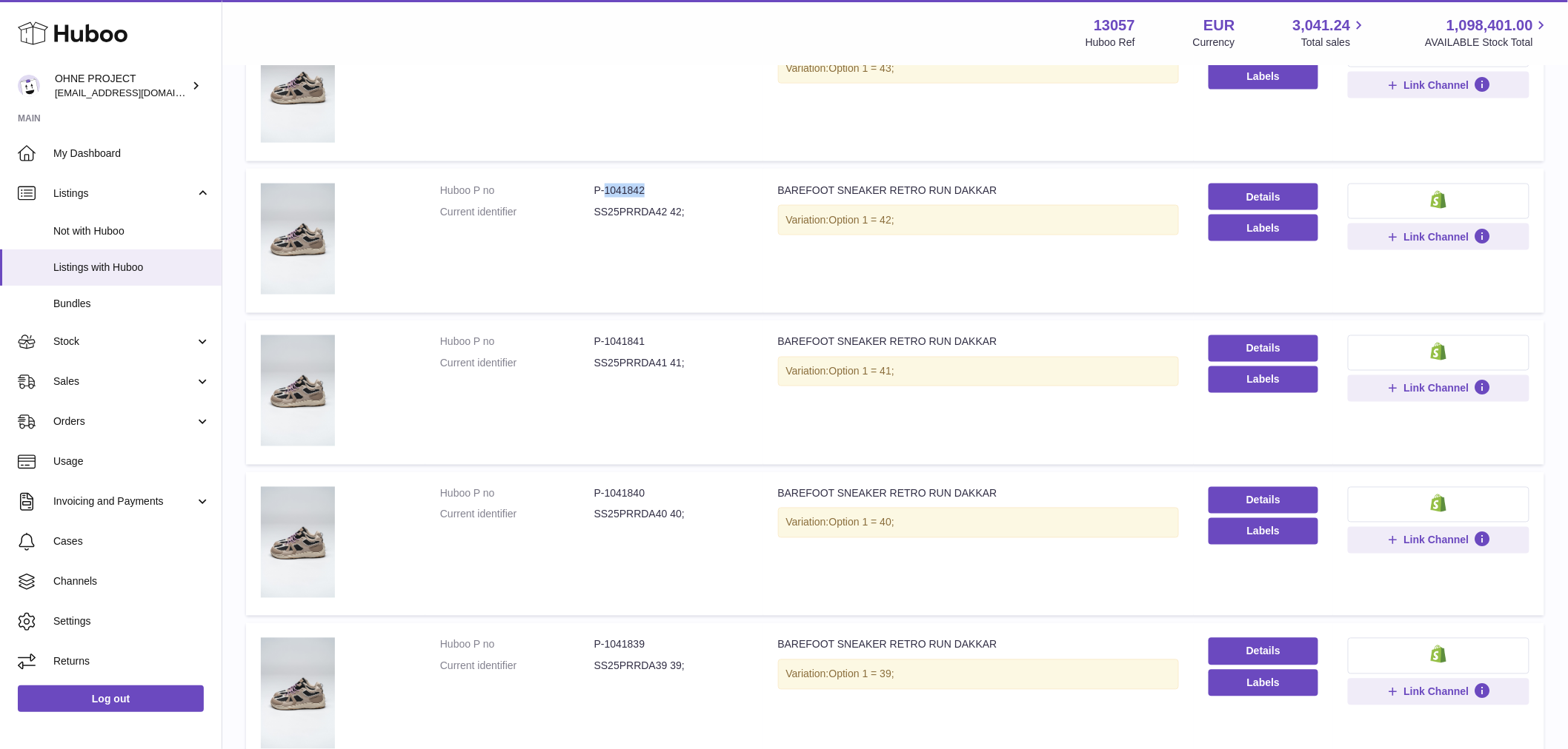
drag, startPoint x: 606, startPoint y: 190, endPoint x: 661, endPoint y: 187, distance: 55.1
click at [661, 187] on dd "P-1041842" at bounding box center [671, 190] width 154 height 14
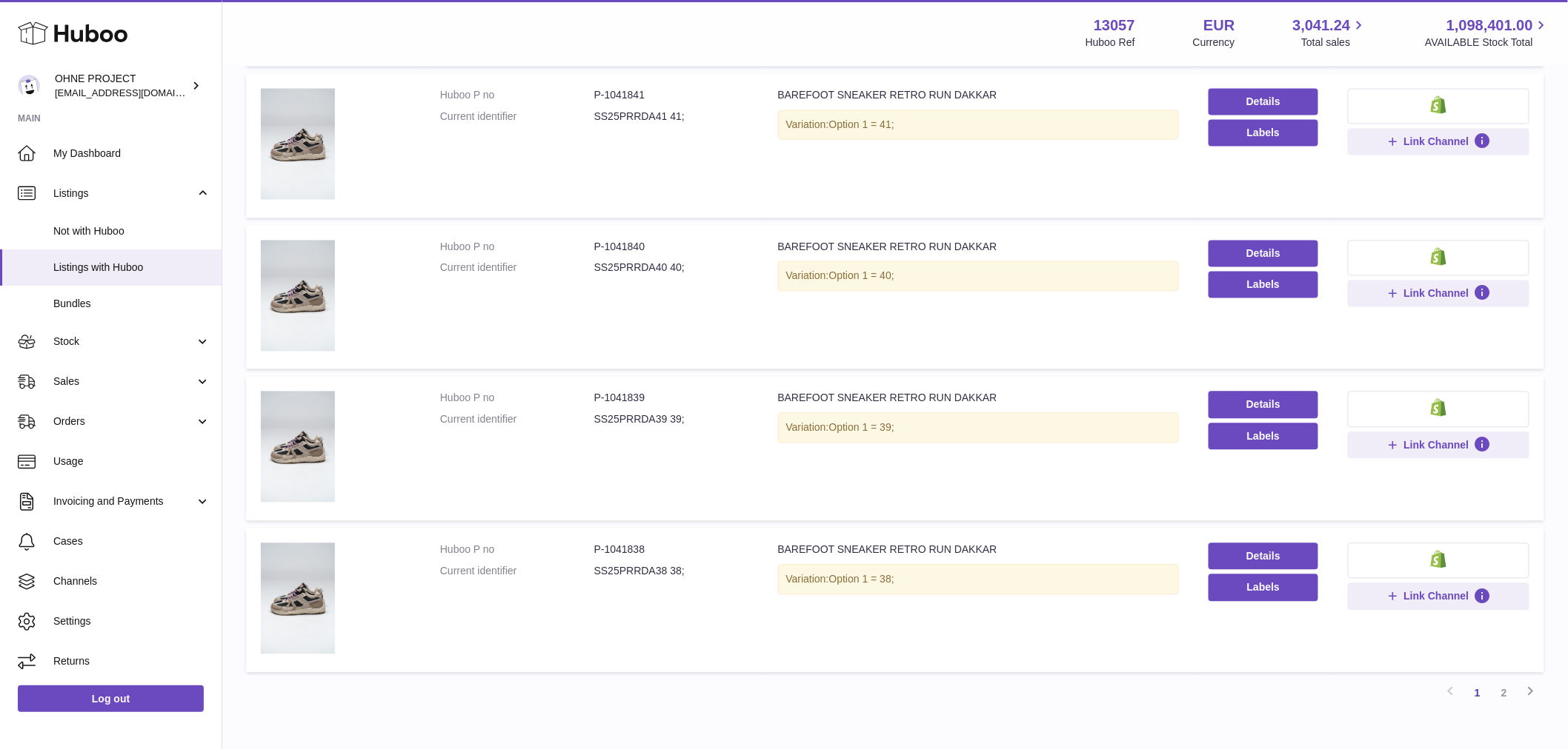
scroll to position [1182, 0]
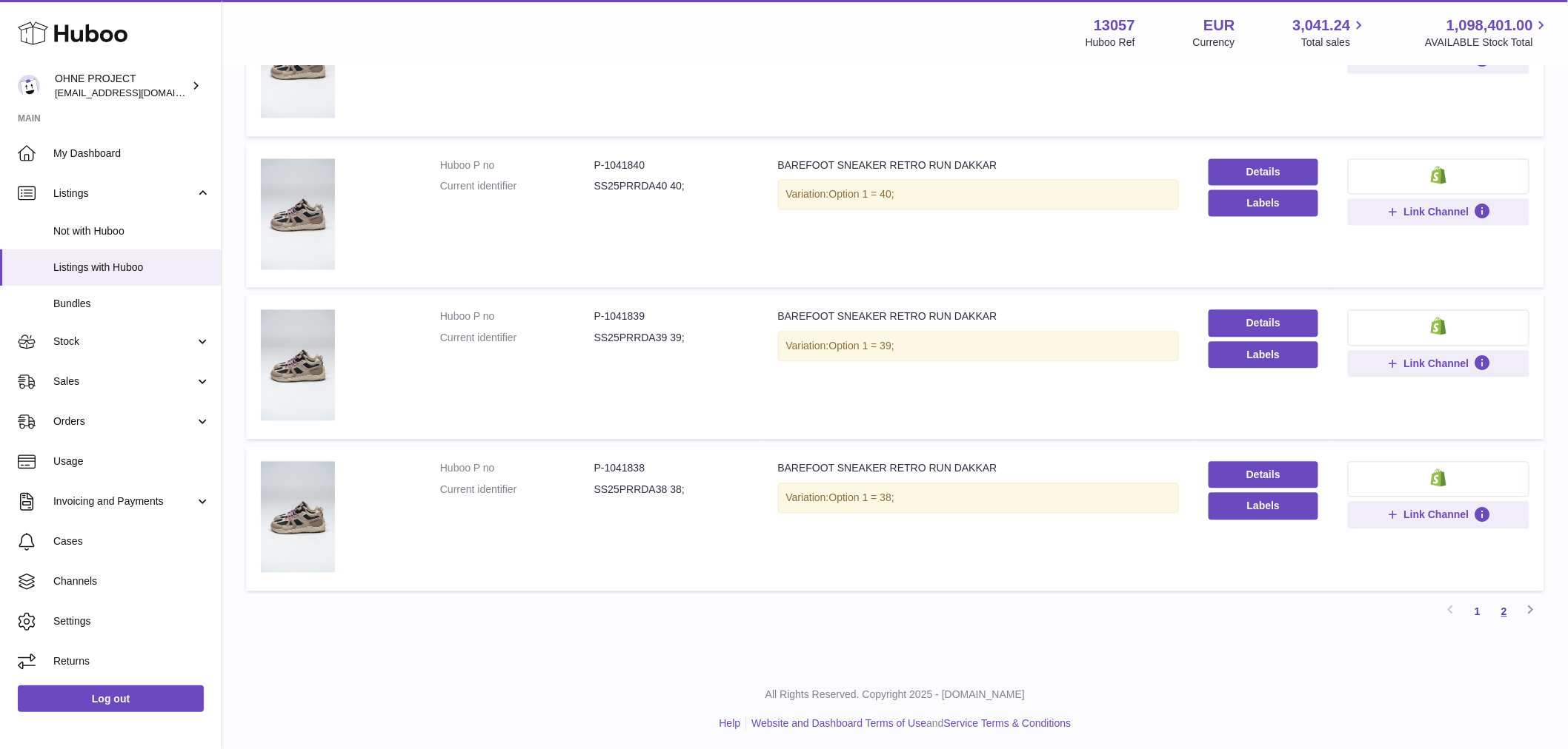
click at [1506, 608] on link "2" at bounding box center [1504, 611] width 26 height 26
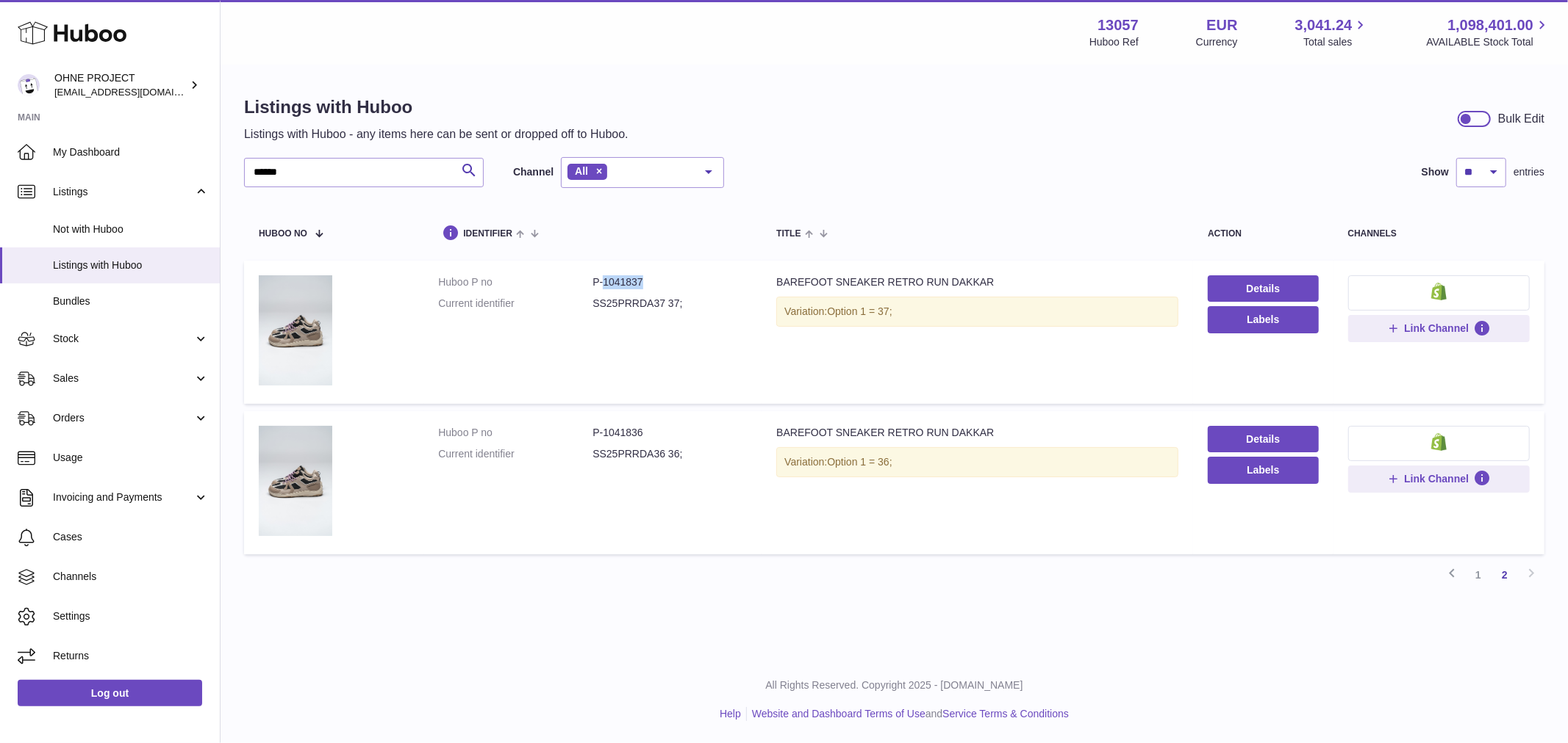
drag, startPoint x: 601, startPoint y: 280, endPoint x: 652, endPoint y: 274, distance: 51.4
click at [651, 274] on td "Huboo P no P-1041837 Current identifier SS25PRRDA37 37;" at bounding box center [591, 333] width 338 height 143
click at [1474, 573] on link "1" at bounding box center [1477, 575] width 26 height 26
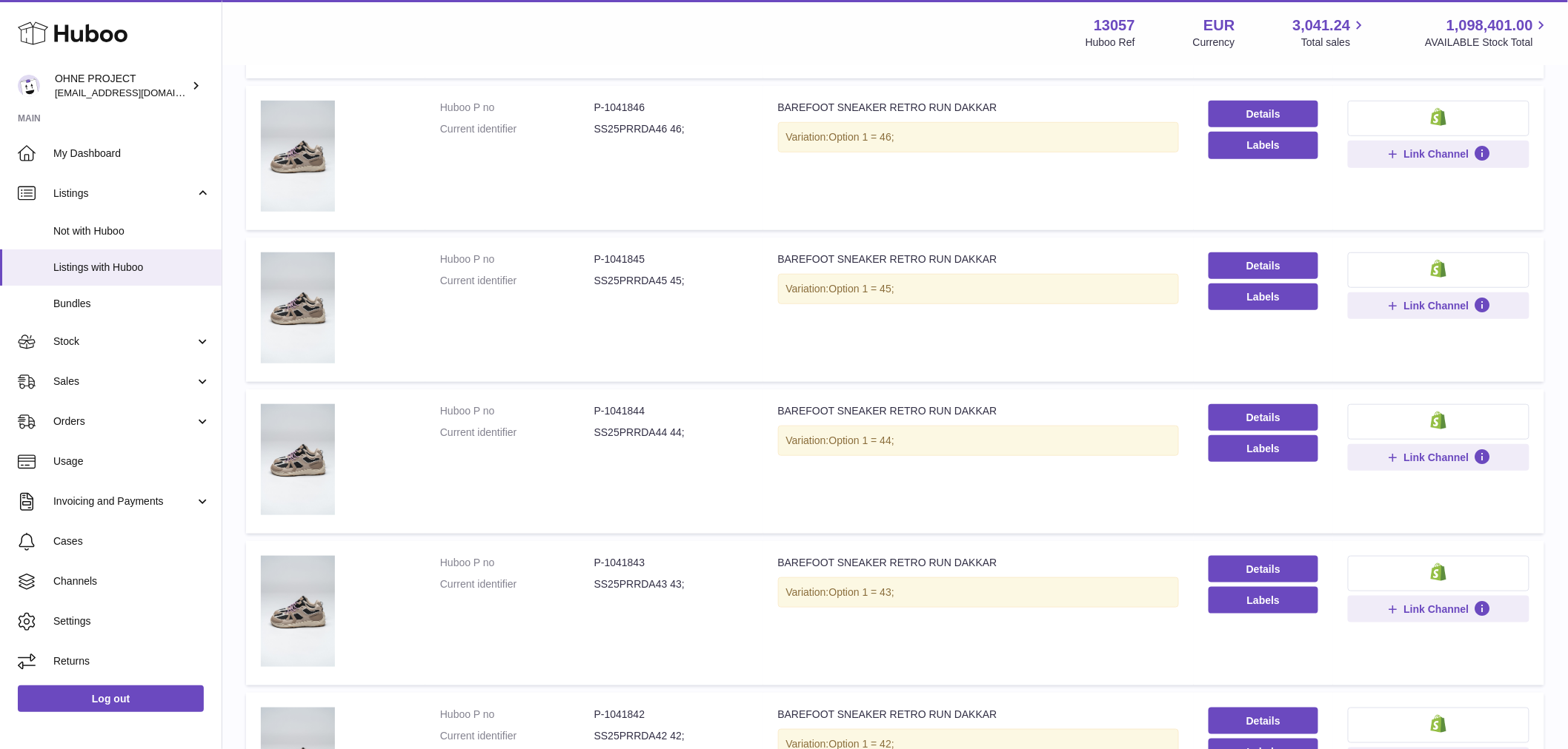
scroll to position [411, 0]
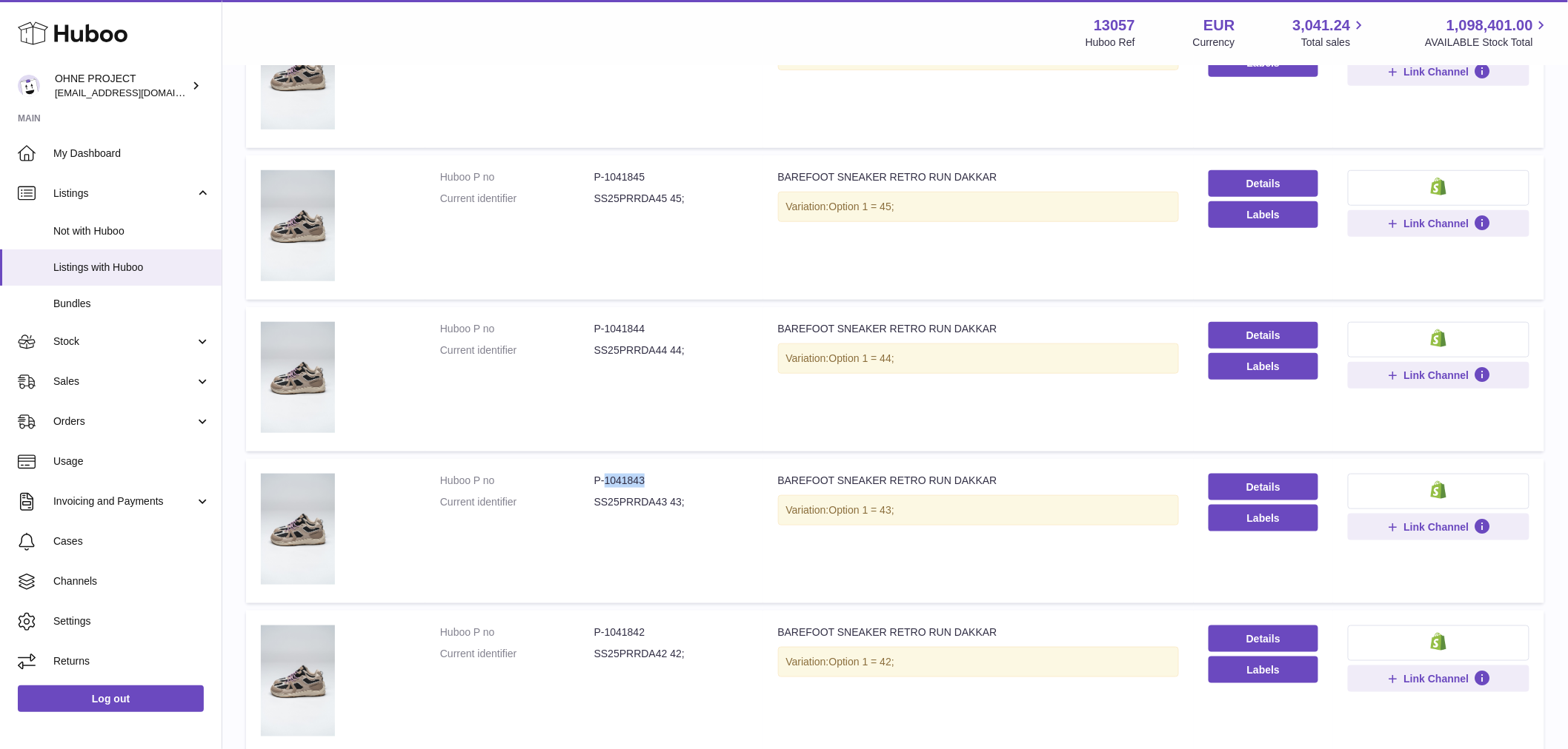
drag, startPoint x: 601, startPoint y: 475, endPoint x: 665, endPoint y: 466, distance: 64.6
click at [665, 466] on td "Huboo P no P-1041843 Current identifier SS25PRRDA43 43;" at bounding box center [594, 532] width 338 height 144
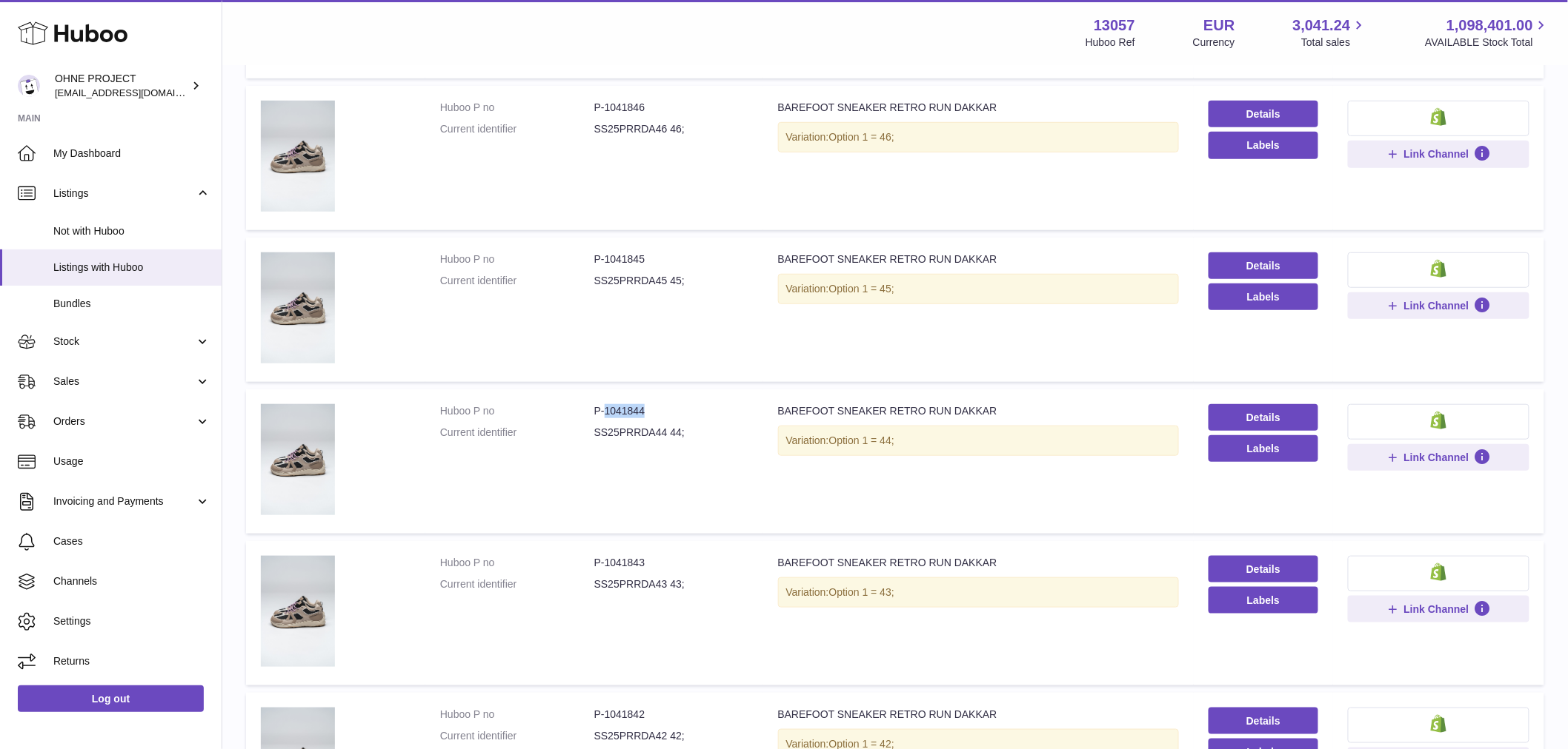
drag, startPoint x: 602, startPoint y: 405, endPoint x: 664, endPoint y: 405, distance: 62.0
click at [664, 405] on dd "P-1041844" at bounding box center [671, 412] width 154 height 14
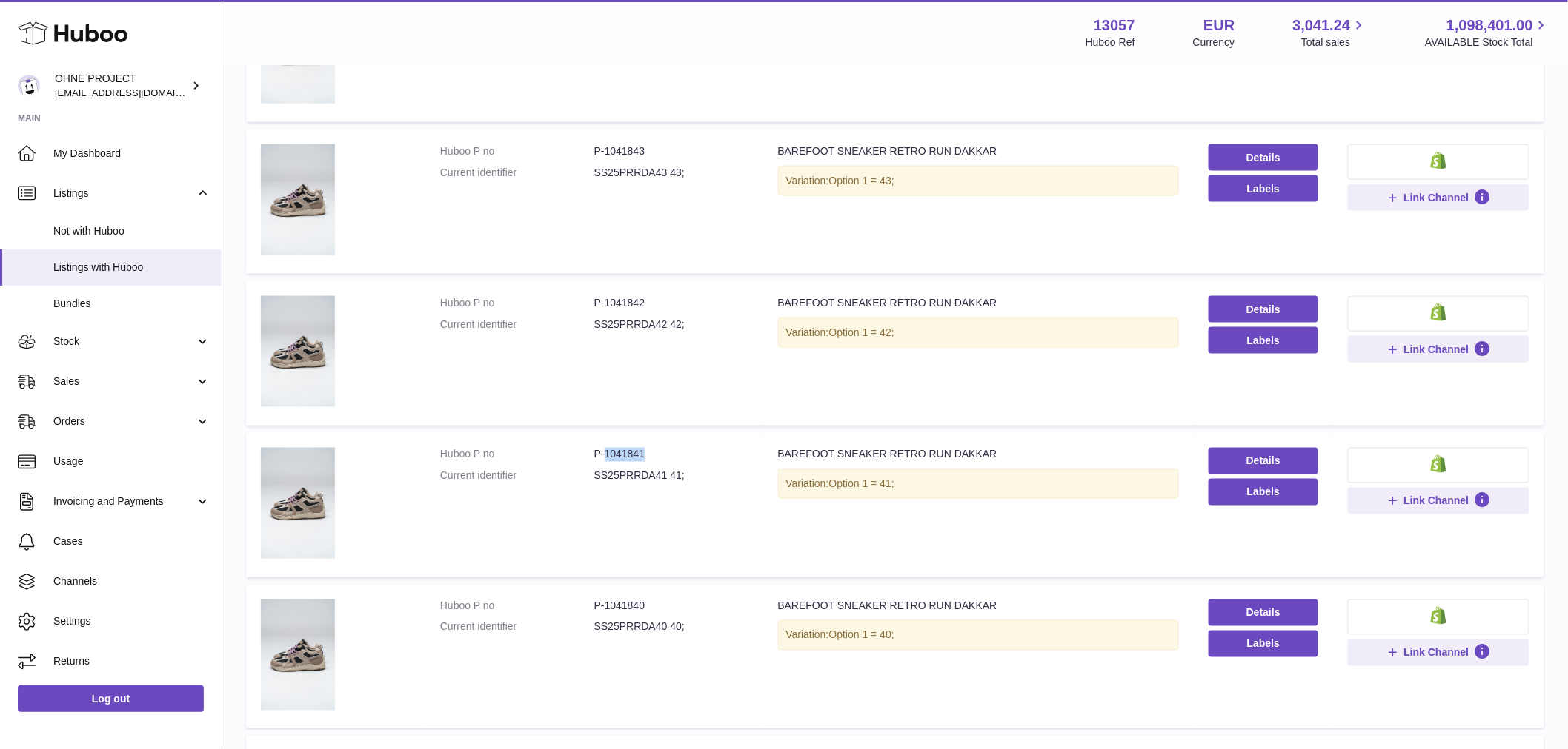
drag, startPoint x: 604, startPoint y: 453, endPoint x: 653, endPoint y: 453, distance: 49.0
click at [653, 453] on dd "P-1041841" at bounding box center [671, 454] width 154 height 14
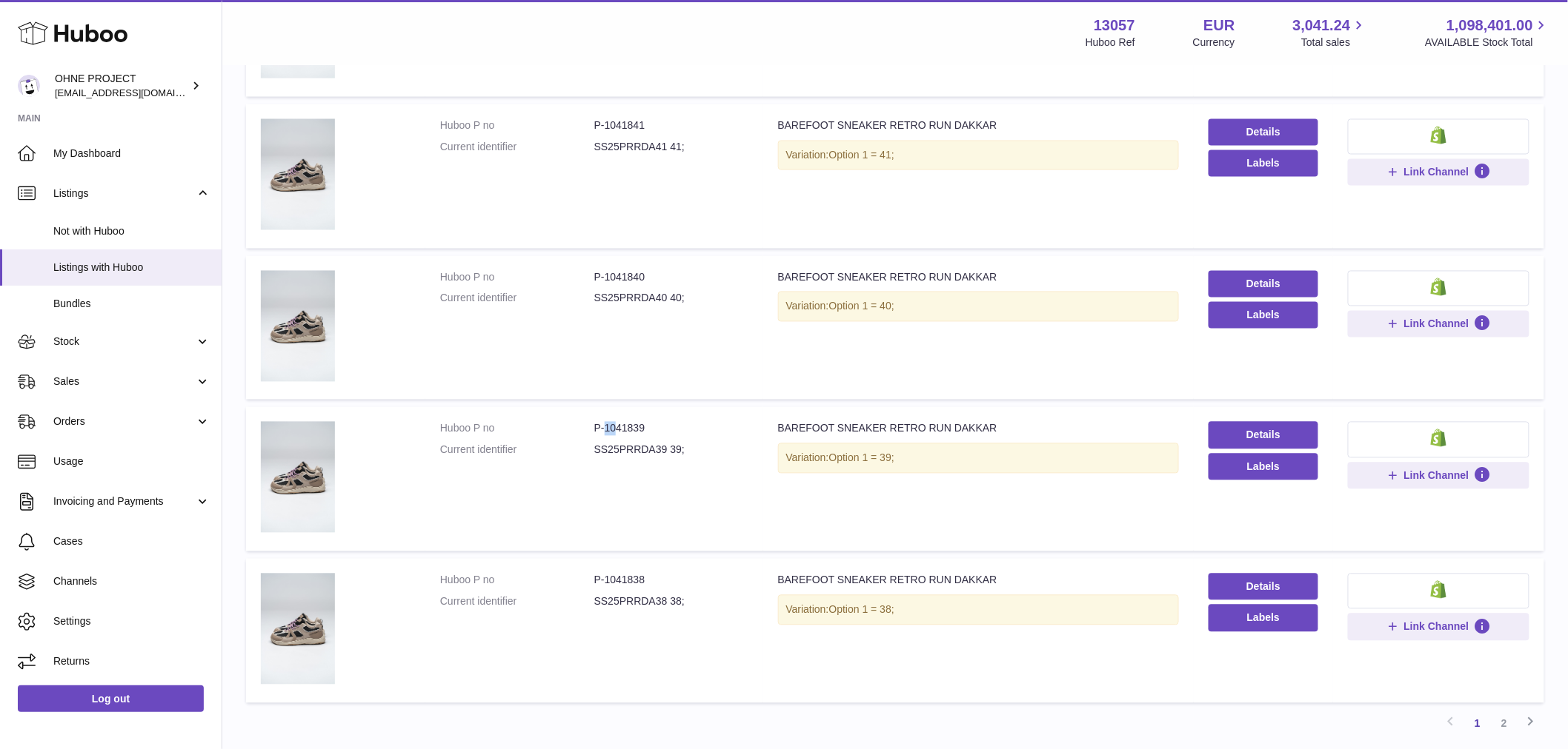
drag, startPoint x: 602, startPoint y: 422, endPoint x: 701, endPoint y: 425, distance: 99.0
click at [701, 425] on dd "P-1041839" at bounding box center [671, 429] width 154 height 14
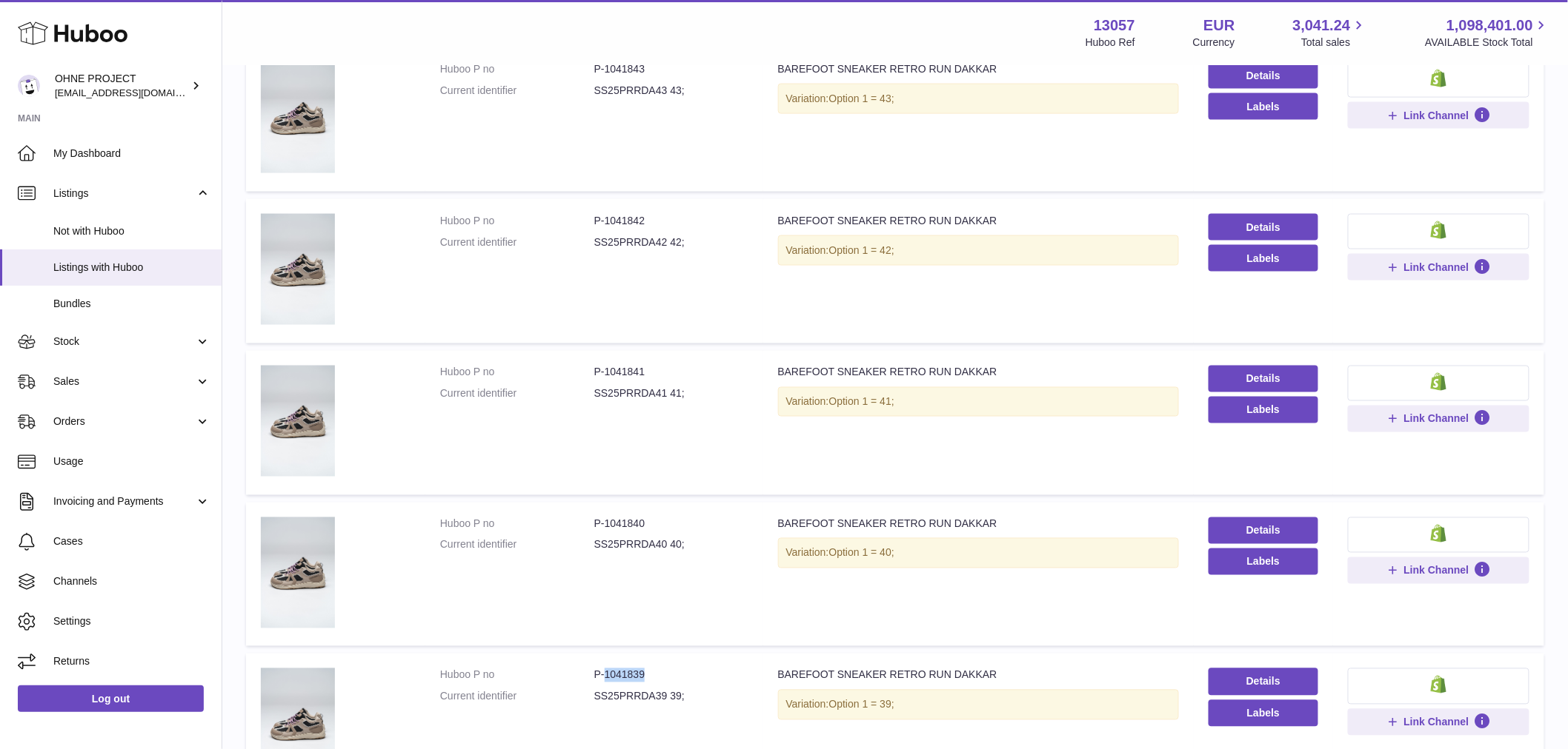
scroll to position [657, 0]
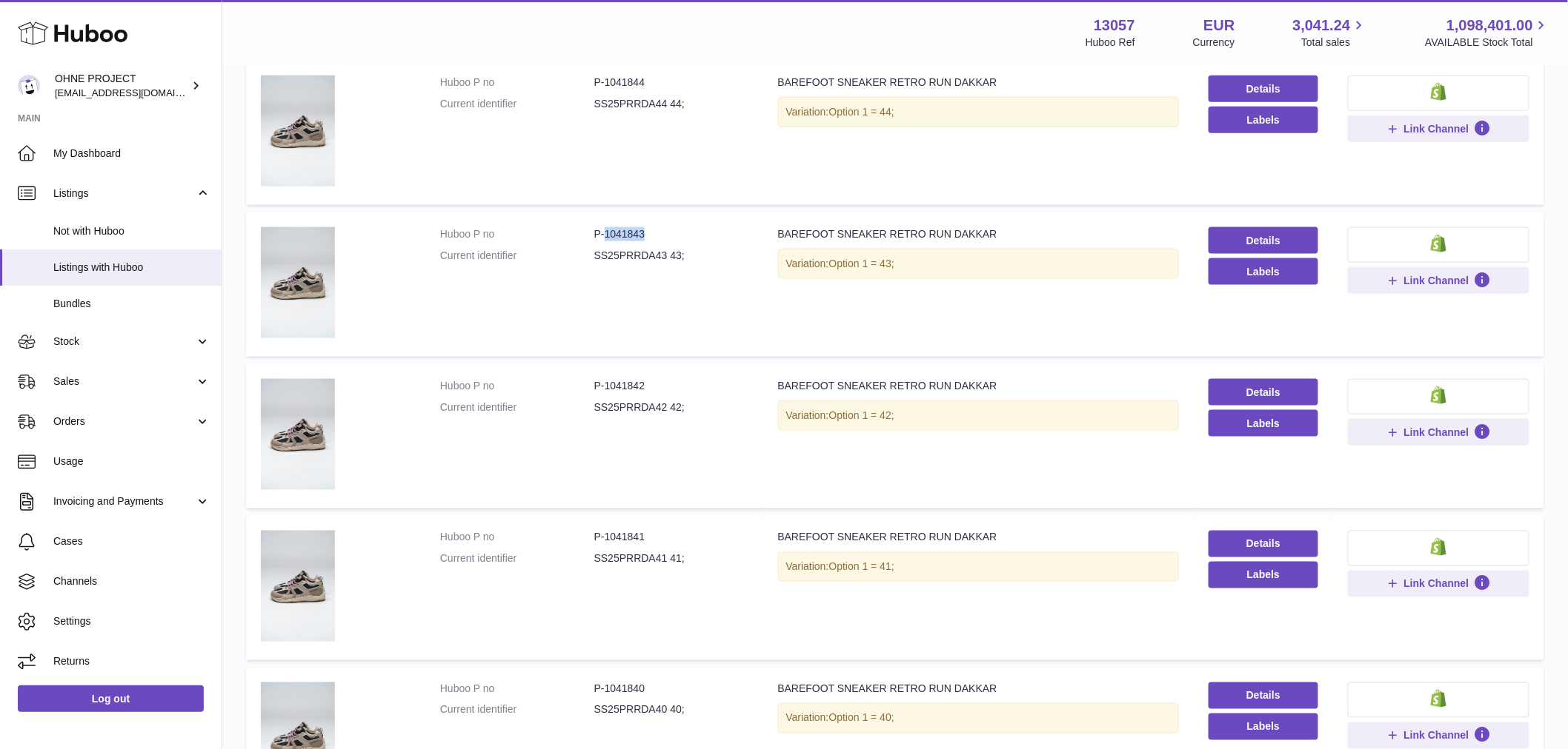
drag, startPoint x: 602, startPoint y: 232, endPoint x: 726, endPoint y: 235, distance: 124.0
click at [726, 235] on dd "P-1041843" at bounding box center [671, 234] width 154 height 14
drag, startPoint x: 602, startPoint y: 383, endPoint x: 655, endPoint y: 386, distance: 53.1
click at [655, 386] on dd "P-1041842" at bounding box center [671, 386] width 154 height 14
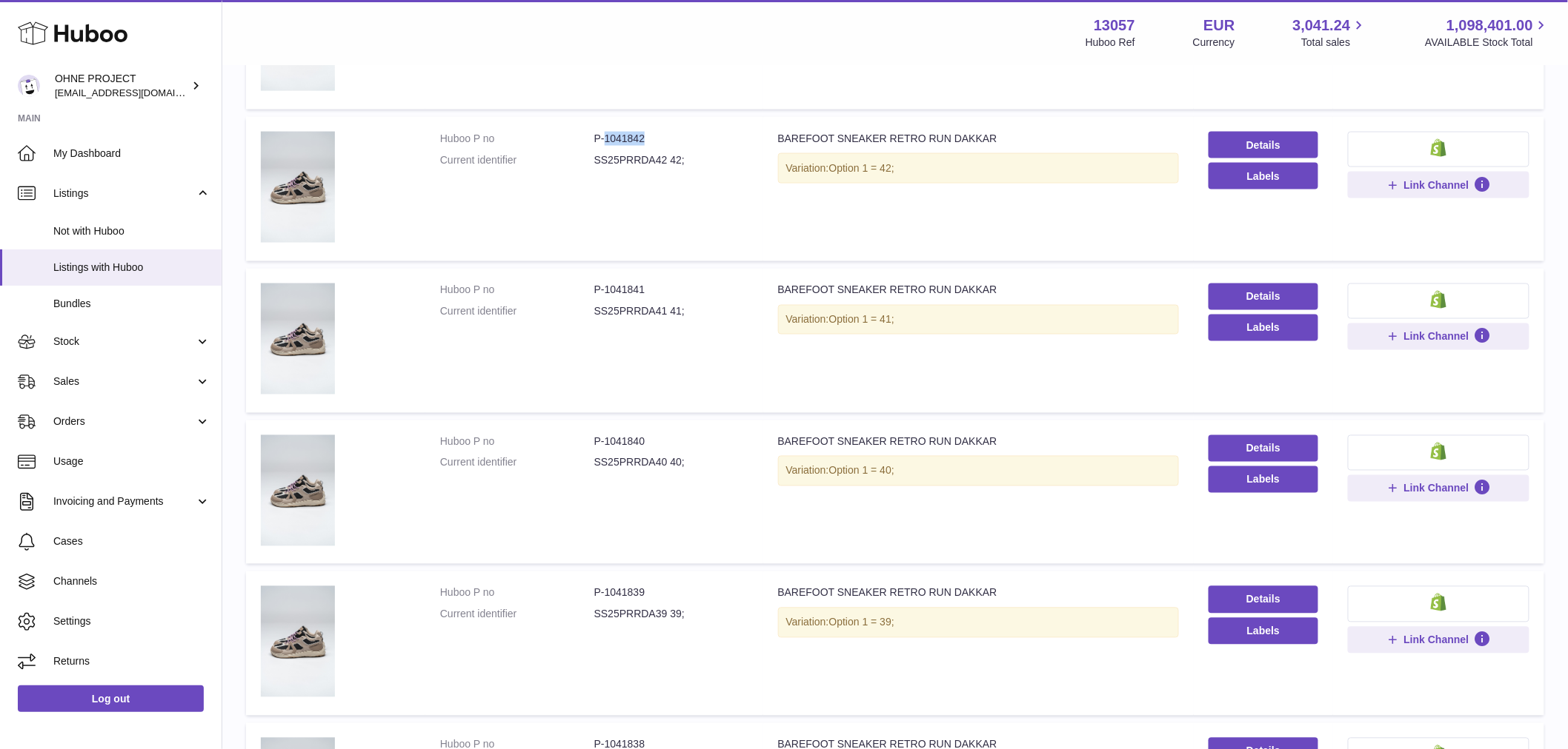
scroll to position [1152, 0]
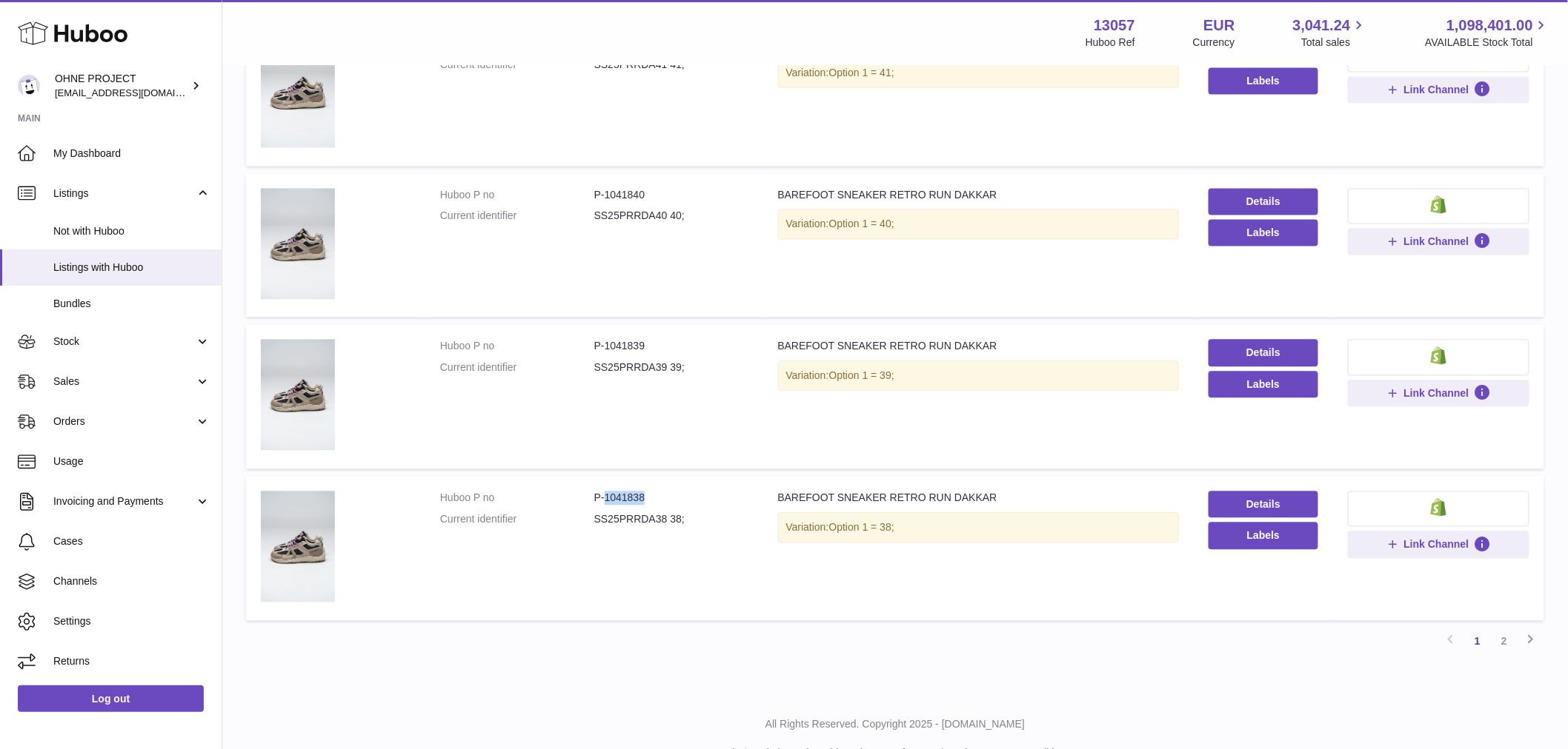
drag, startPoint x: 603, startPoint y: 493, endPoint x: 665, endPoint y: 491, distance: 62.0
click at [665, 492] on dd "P-1041838" at bounding box center [671, 498] width 154 height 14
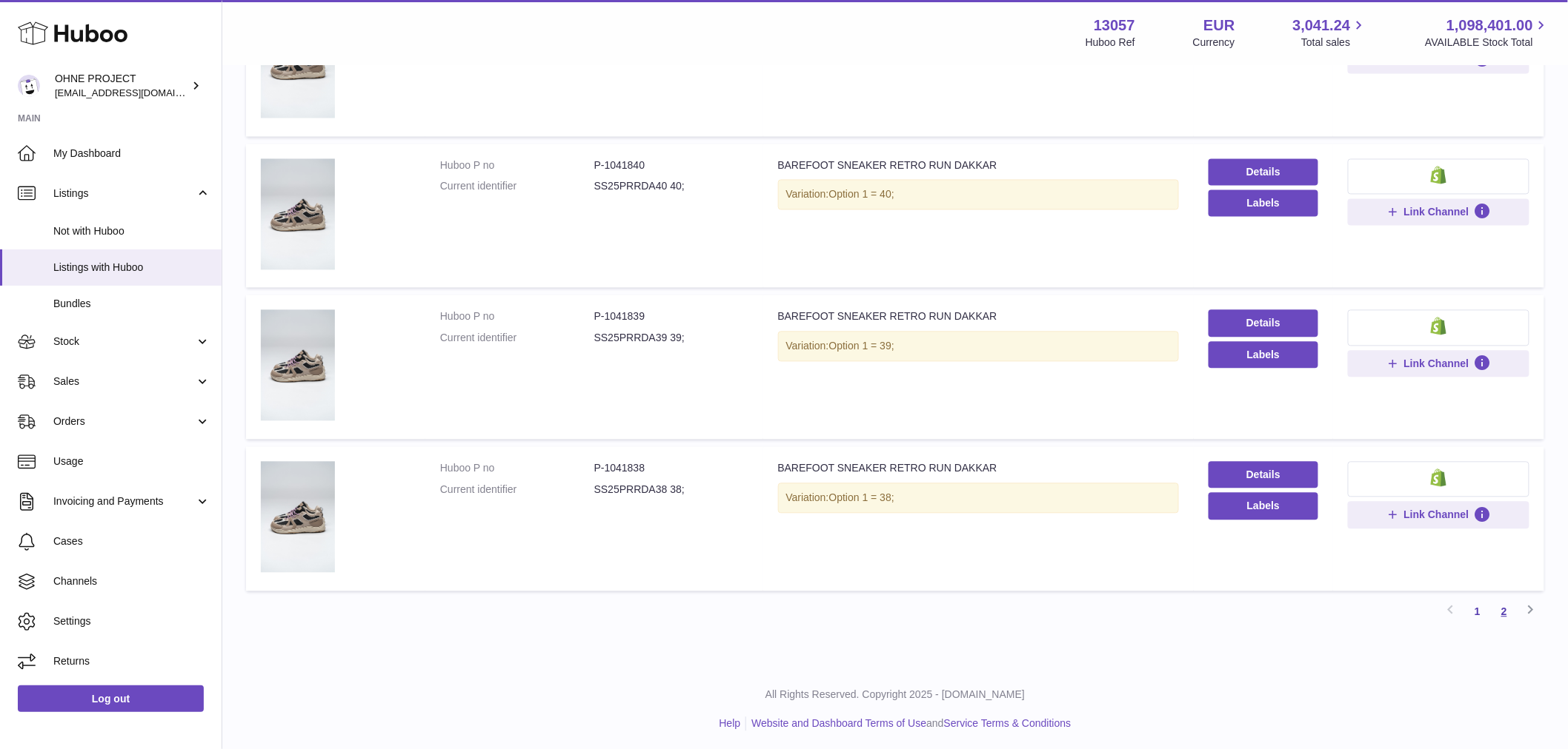
click at [1509, 609] on link "2" at bounding box center [1504, 611] width 26 height 26
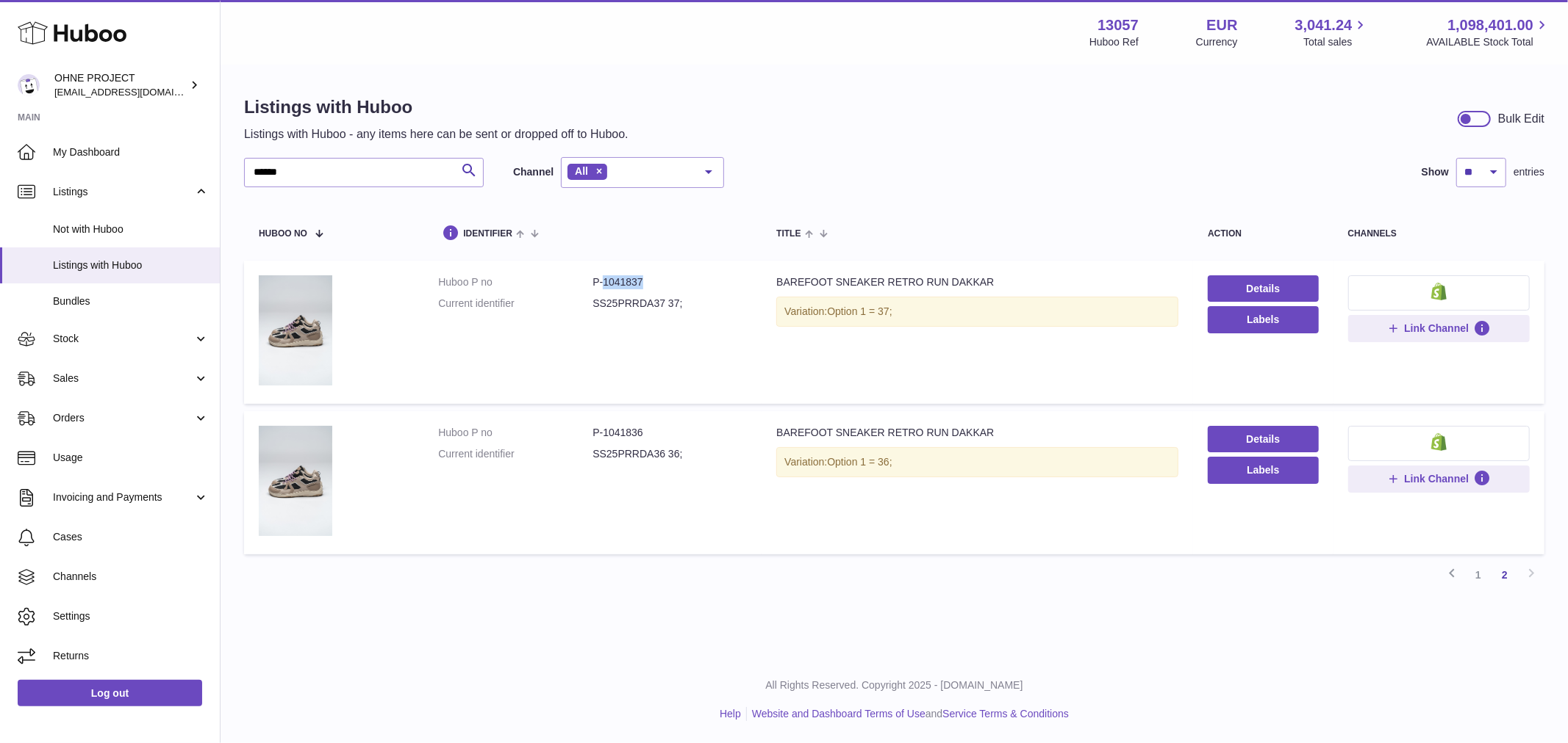
drag, startPoint x: 603, startPoint y: 280, endPoint x: 664, endPoint y: 280, distance: 61.0
click at [664, 280] on dd "P-1041837" at bounding box center [669, 282] width 154 height 14
click at [1480, 577] on link "1" at bounding box center [1477, 575] width 26 height 26
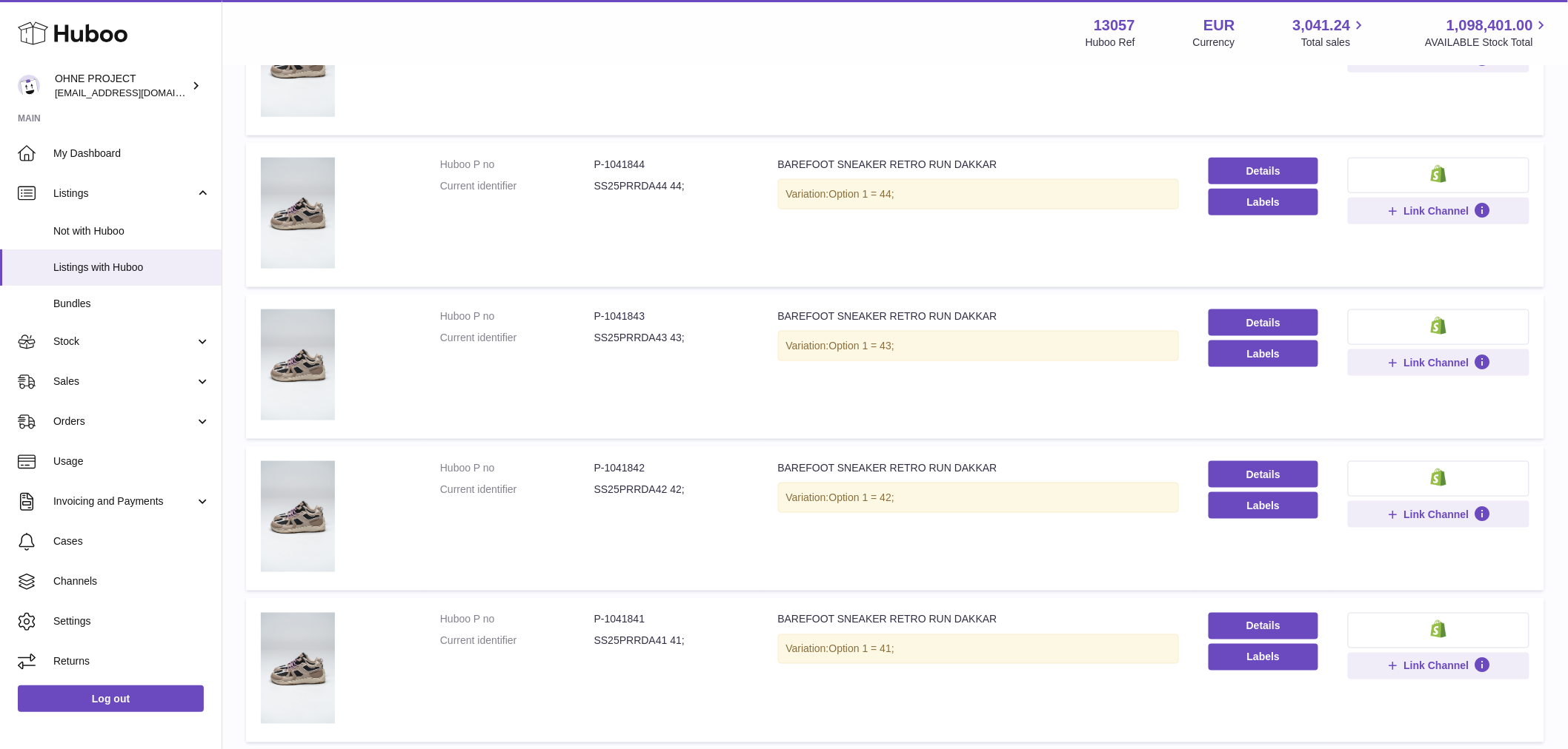
scroll to position [740, 0]
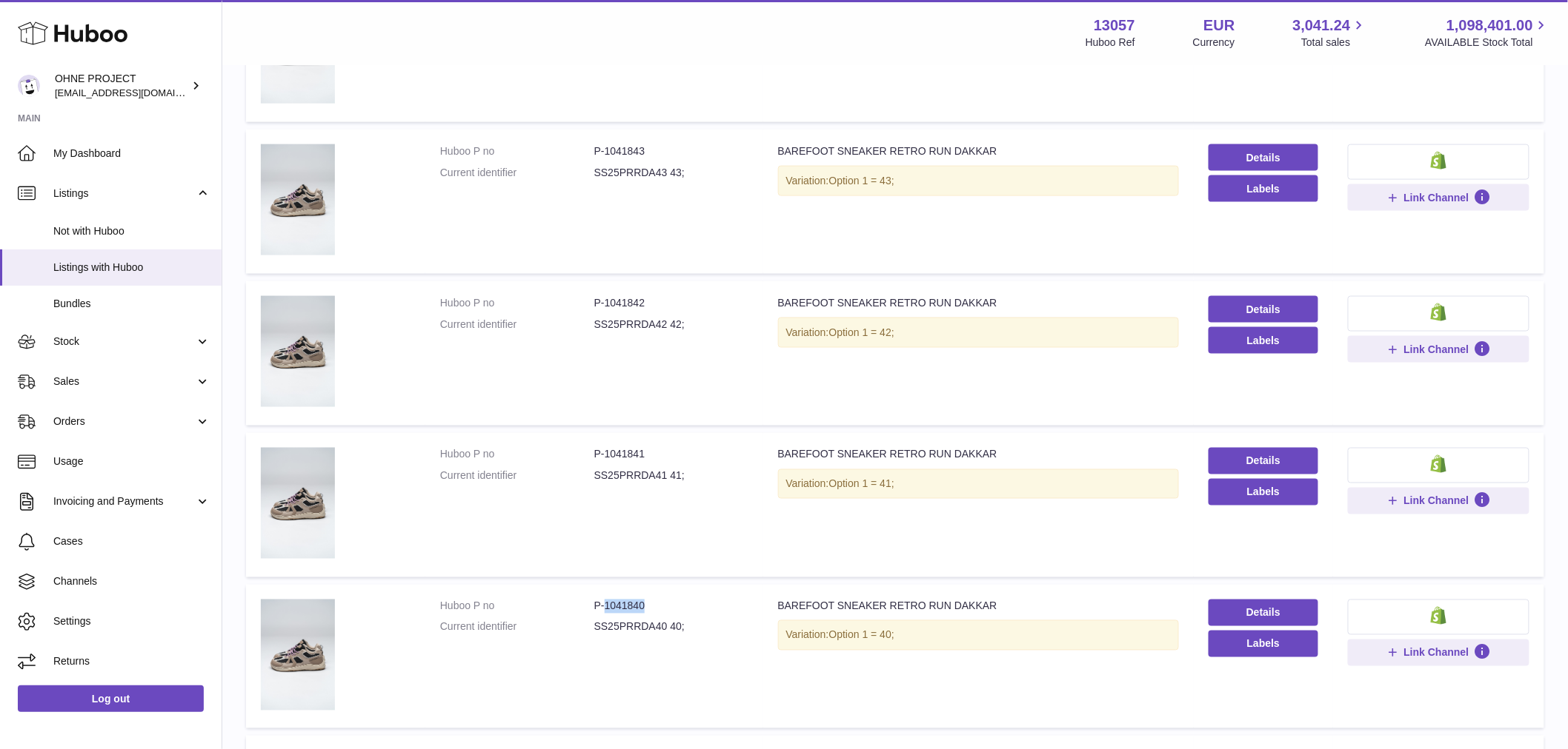
drag, startPoint x: 603, startPoint y: 603, endPoint x: 663, endPoint y: 601, distance: 60.0
click at [663, 601] on dd "P-1041840" at bounding box center [671, 607] width 154 height 14
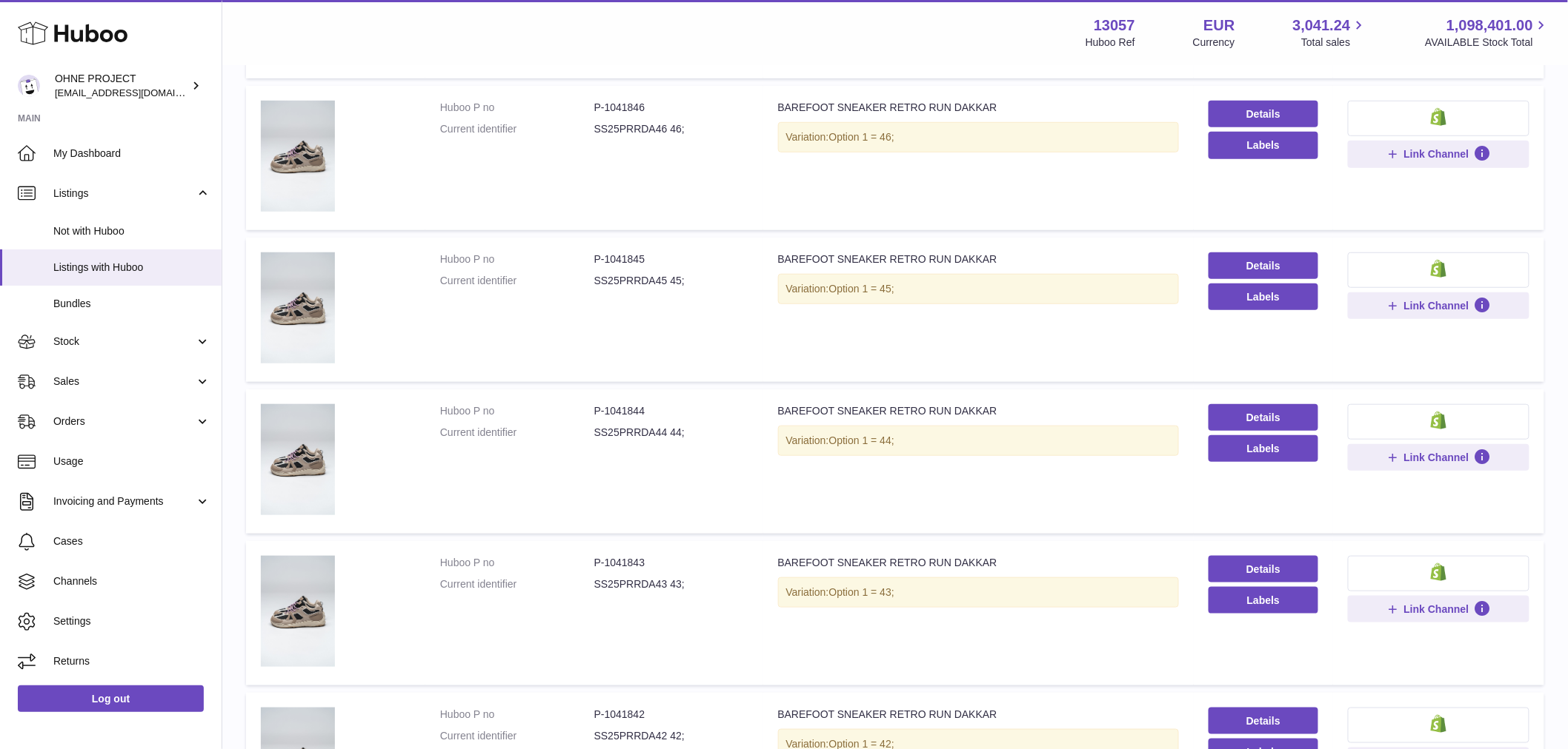
scroll to position [247, 0]
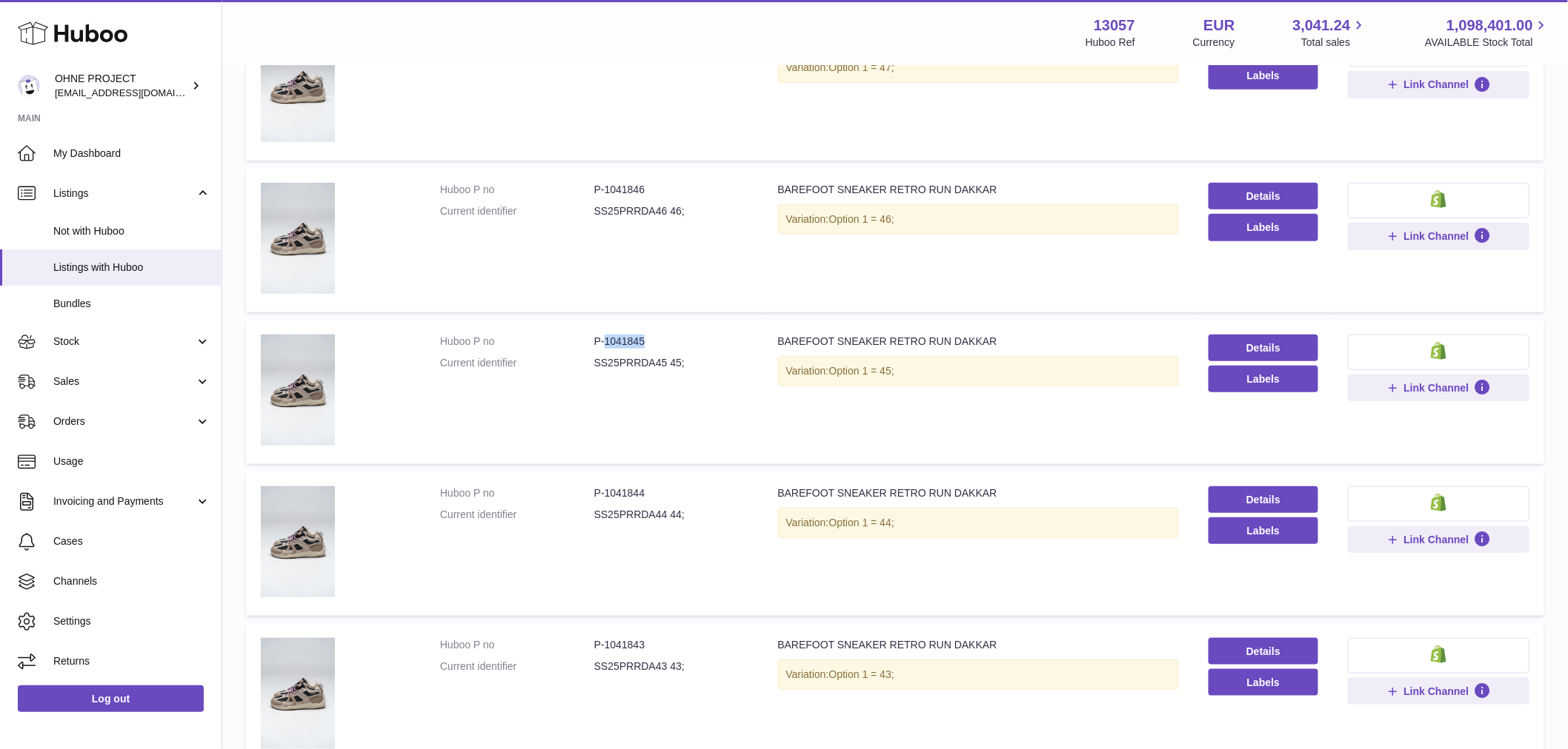
drag, startPoint x: 603, startPoint y: 336, endPoint x: 663, endPoint y: 336, distance: 60.0
click at [663, 336] on dd "P-1041845" at bounding box center [671, 341] width 154 height 14
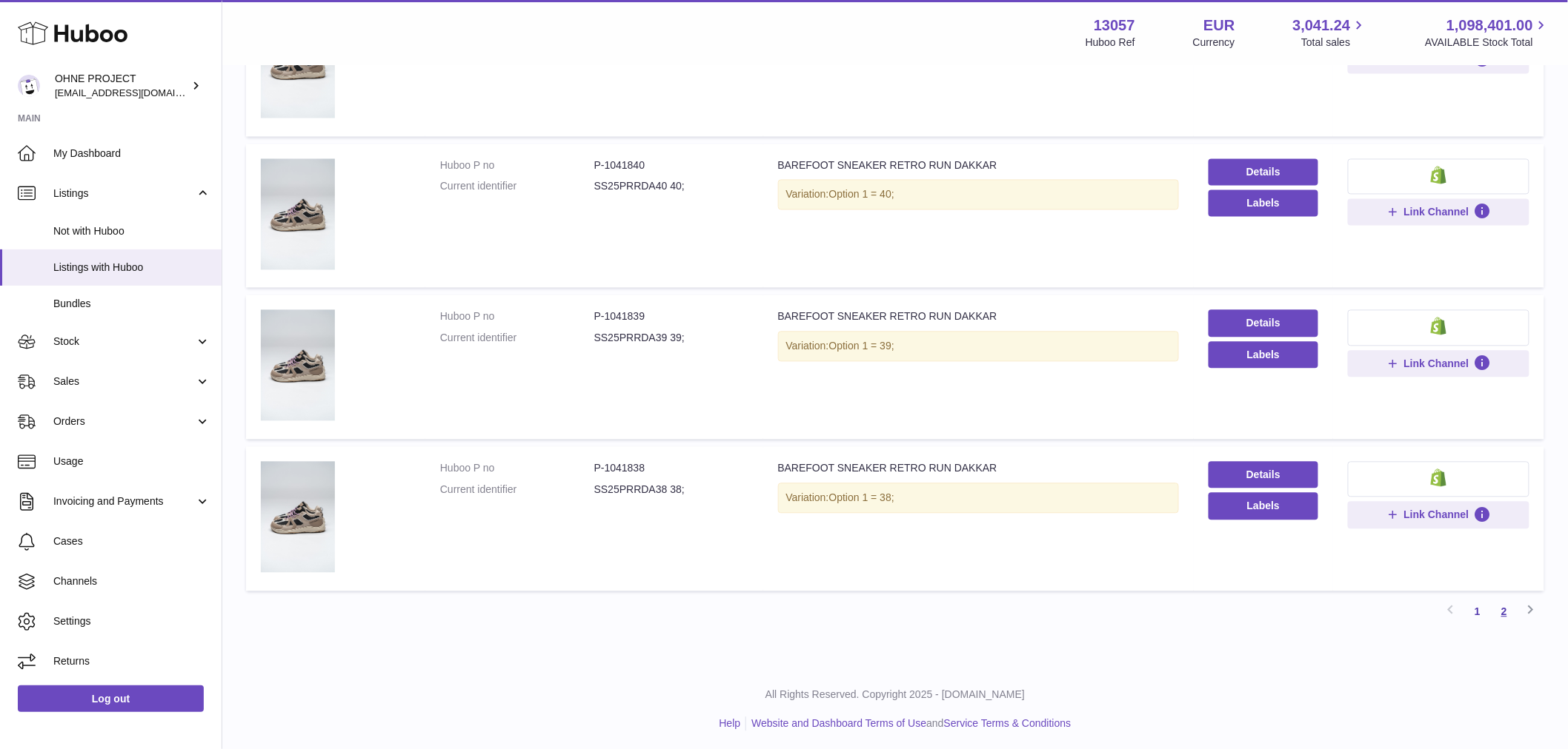
click at [1502, 616] on link "2" at bounding box center [1504, 611] width 26 height 26
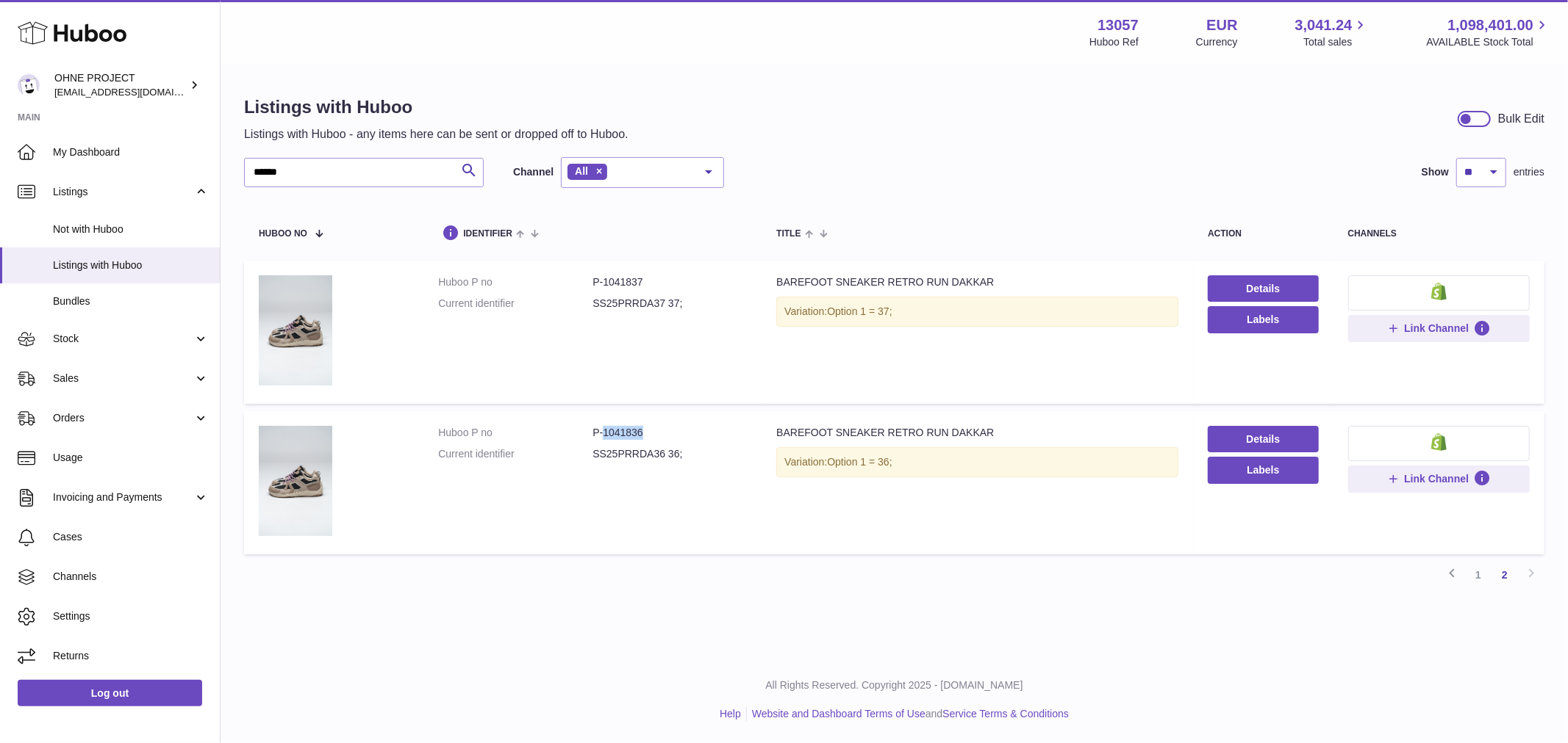
drag, startPoint x: 600, startPoint y: 429, endPoint x: 698, endPoint y: 439, distance: 98.5
click at [698, 439] on dl "Huboo P no P-1041836 Current identifier SS25PRRDA36 36;" at bounding box center [592, 447] width 309 height 43
click at [1480, 568] on link "1" at bounding box center [1477, 575] width 26 height 26
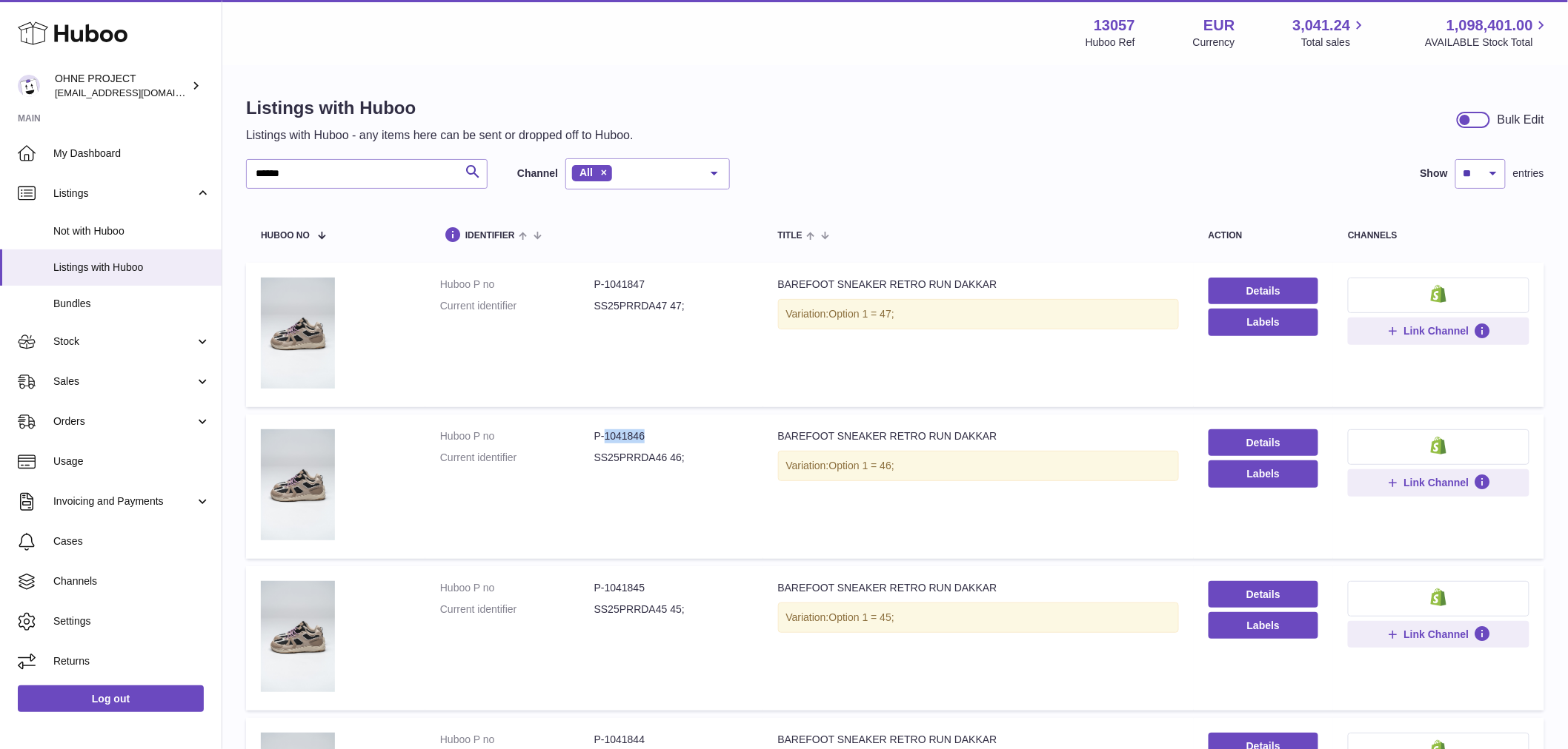
drag, startPoint x: 603, startPoint y: 430, endPoint x: 645, endPoint y: 434, distance: 42.2
click at [645, 434] on dd "P-1041846" at bounding box center [671, 436] width 154 height 14
